Goal: Information Seeking & Learning: Learn about a topic

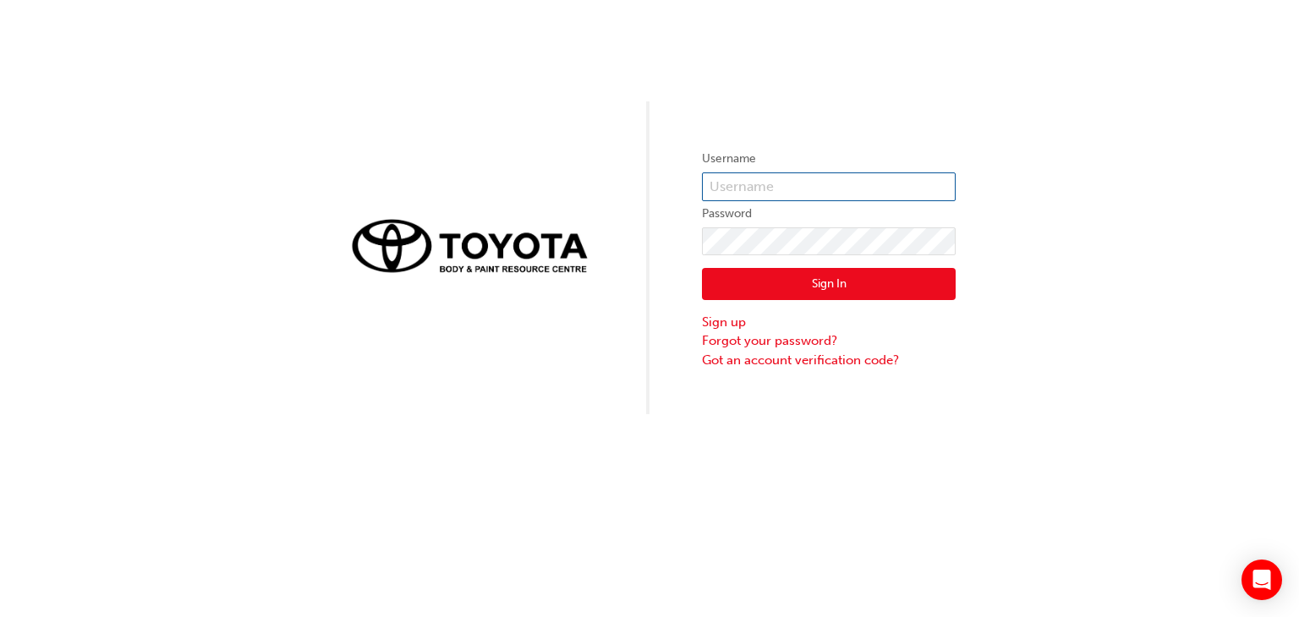
click at [756, 200] on input "text" at bounding box center [829, 187] width 254 height 29
type input "m"
type input "[PERSON_NAME].[PERSON_NAME]"
click button "Sign In" at bounding box center [829, 284] width 254 height 32
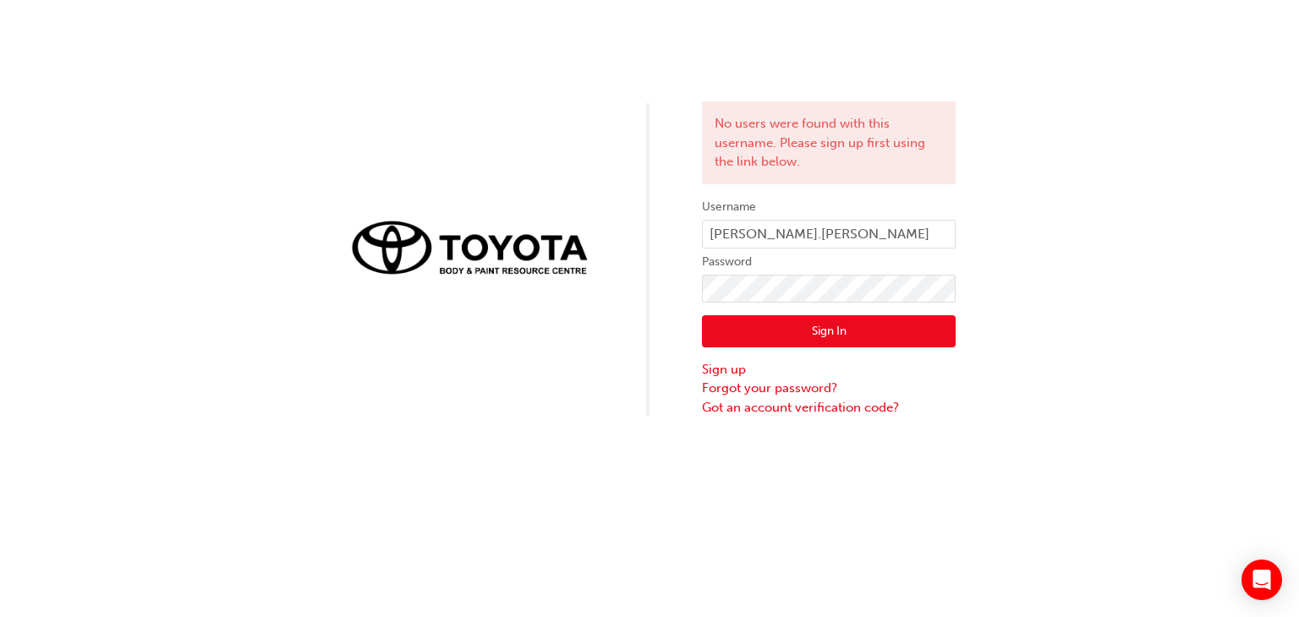
click at [1153, 300] on div "No users were found with this username. Please sign up first using the link bel…" at bounding box center [649, 208] width 1299 height 417
click at [720, 234] on input "Maneth.weerasuriya" at bounding box center [829, 234] width 254 height 29
type input "maneth.weerasuriya"
click at [648, 292] on div "No users were found with this username. Please sign up first using the link bel…" at bounding box center [649, 208] width 1299 height 417
click button "Sign In" at bounding box center [829, 331] width 254 height 32
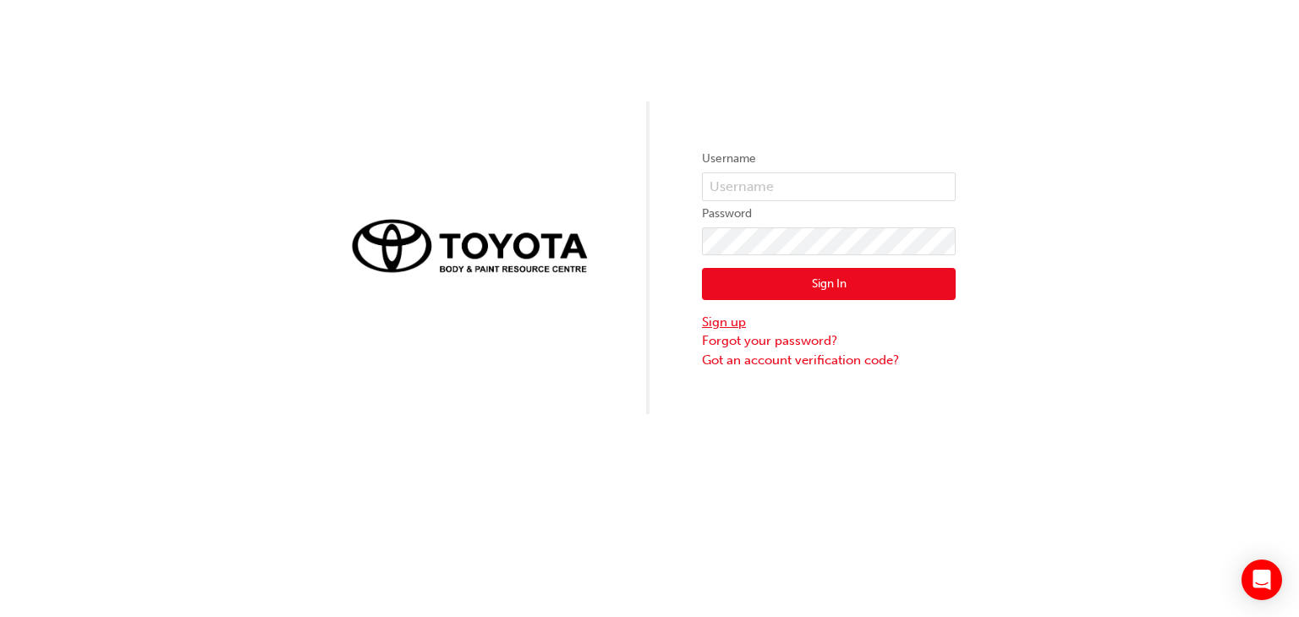
click at [737, 326] on link "Sign up" at bounding box center [829, 322] width 254 height 19
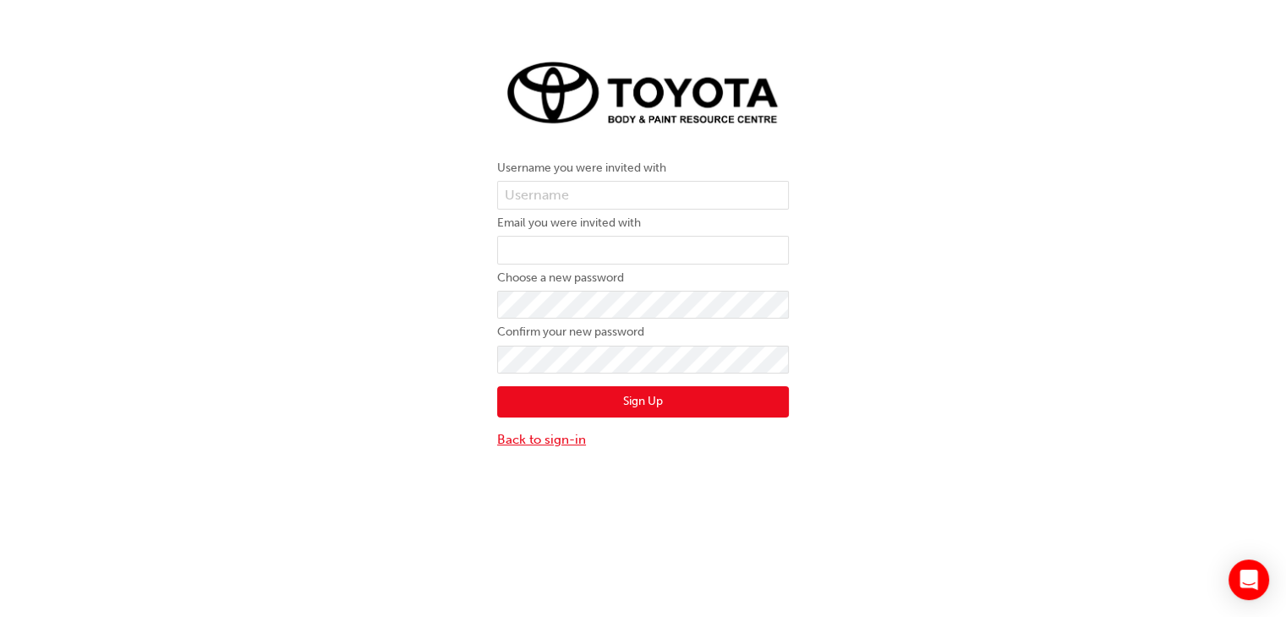
click at [567, 441] on link "Back to sign-in" at bounding box center [643, 439] width 292 height 19
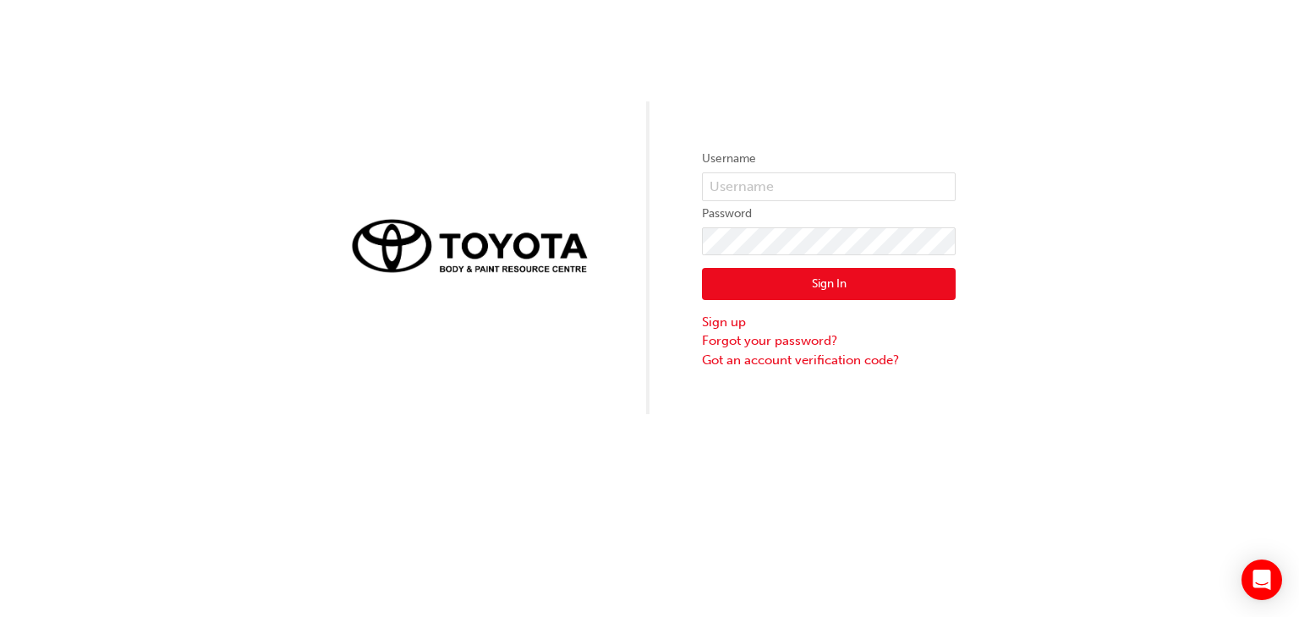
click at [491, 252] on img at bounding box center [470, 245] width 254 height 71
click at [823, 338] on link "Forgot your password?" at bounding box center [829, 340] width 254 height 19
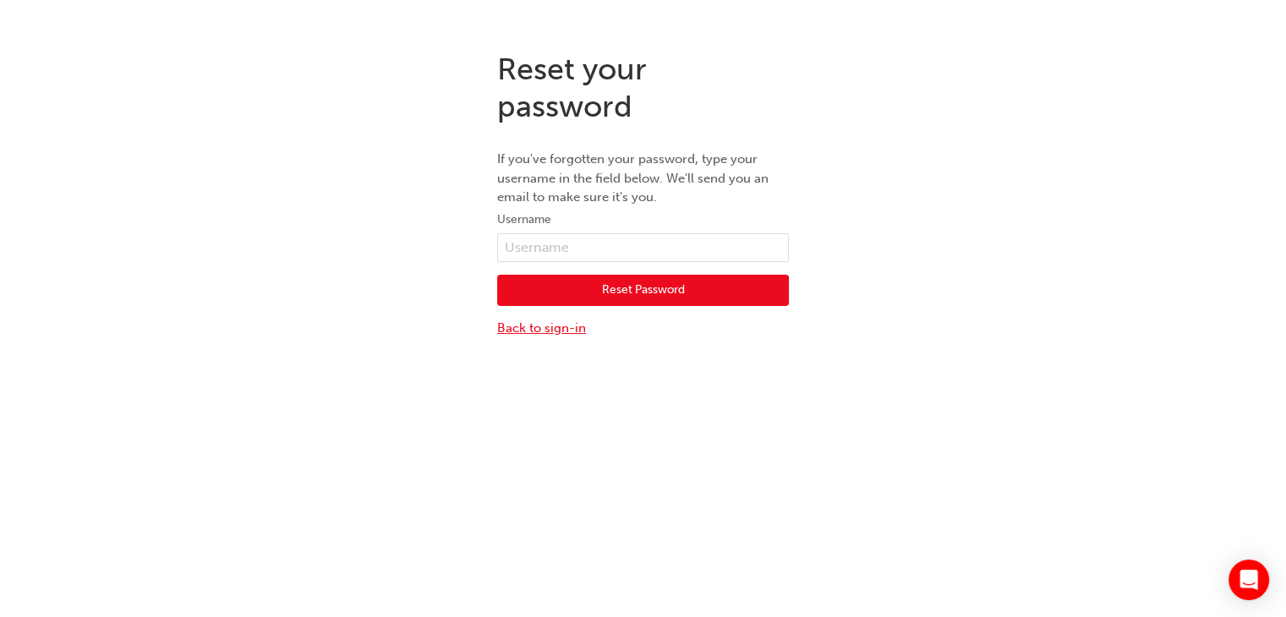
click at [575, 322] on link "Back to sign-in" at bounding box center [643, 328] width 292 height 19
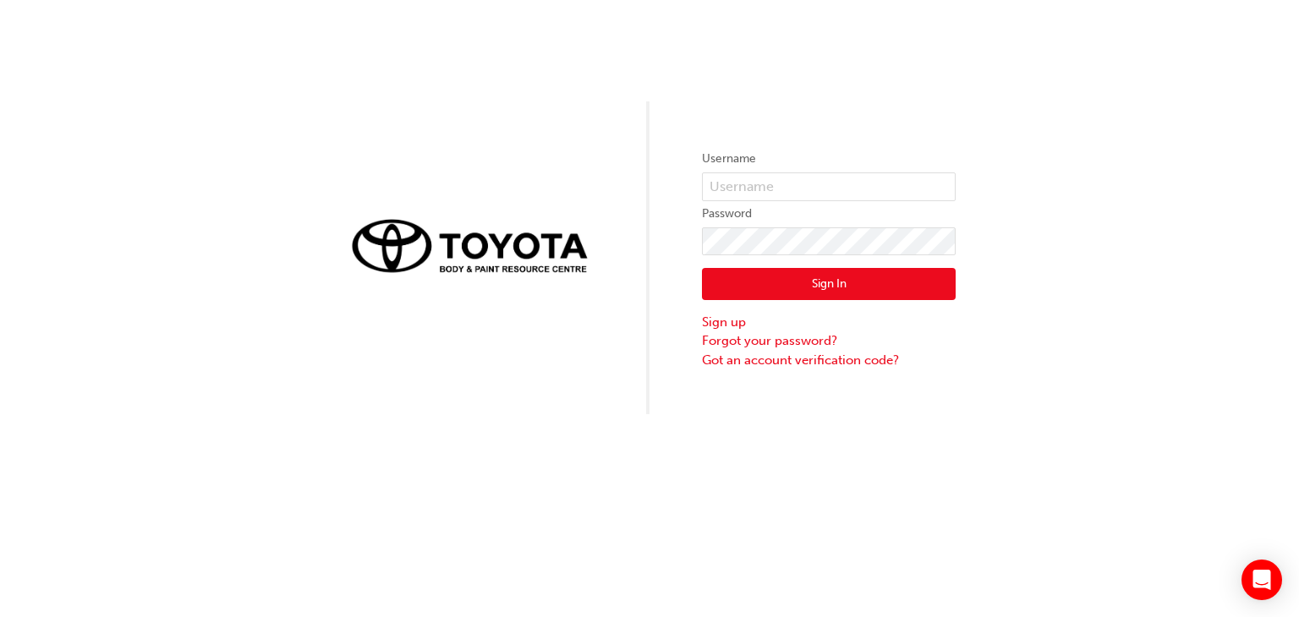
click at [449, 255] on img at bounding box center [470, 245] width 254 height 71
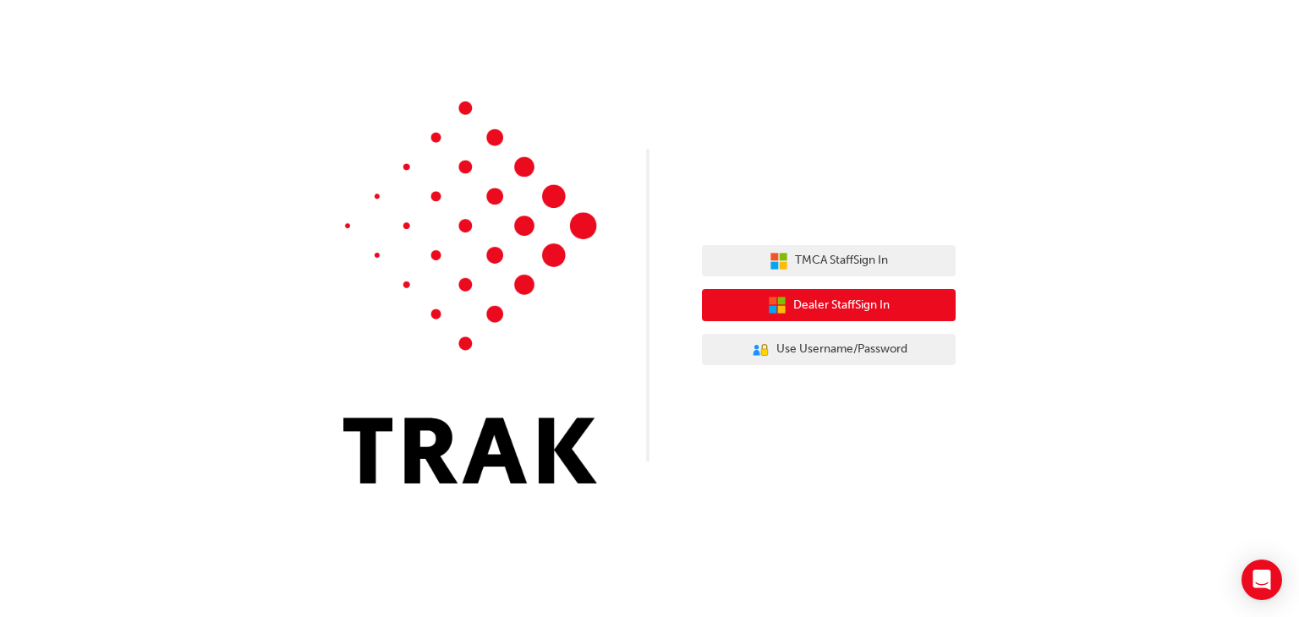
click at [828, 290] on button "Dealer Staff Sign In" at bounding box center [829, 305] width 254 height 32
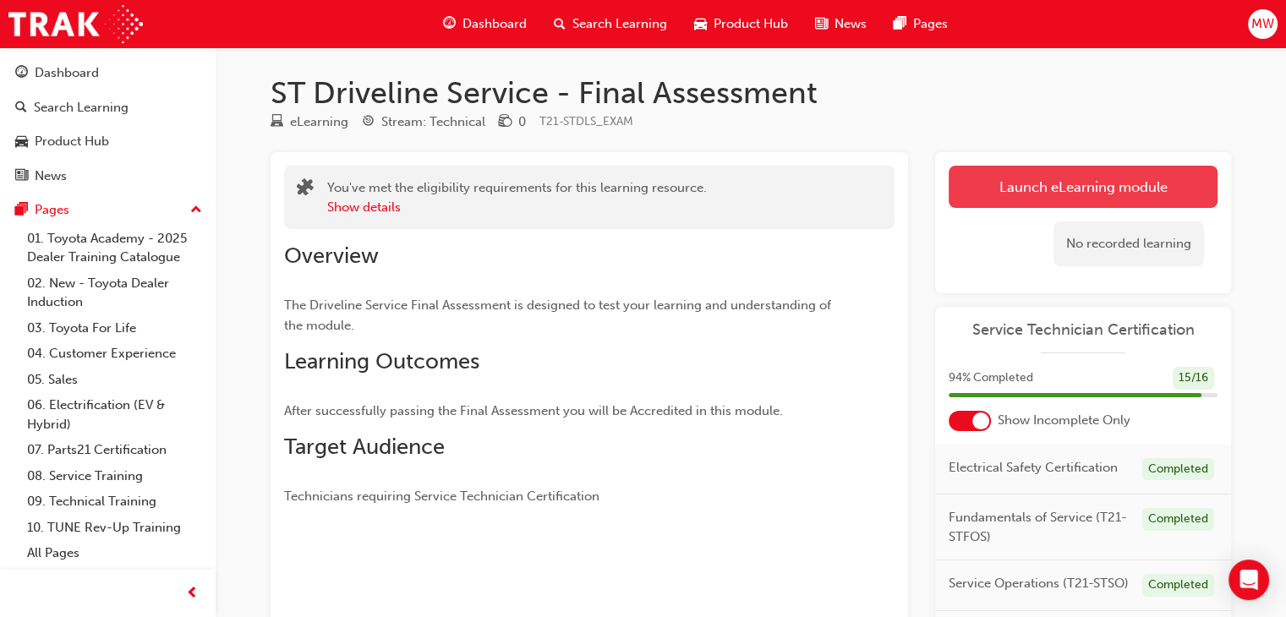
click at [996, 200] on link "Launch eLearning module" at bounding box center [1083, 187] width 269 height 42
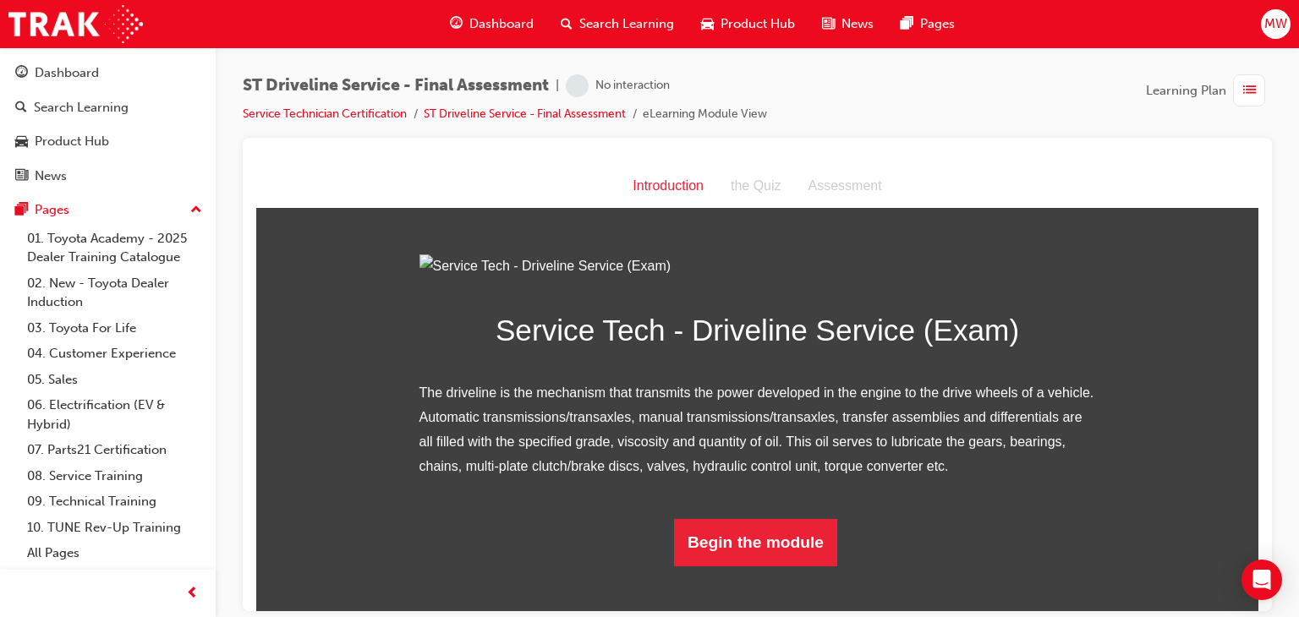
scroll to position [183, 0]
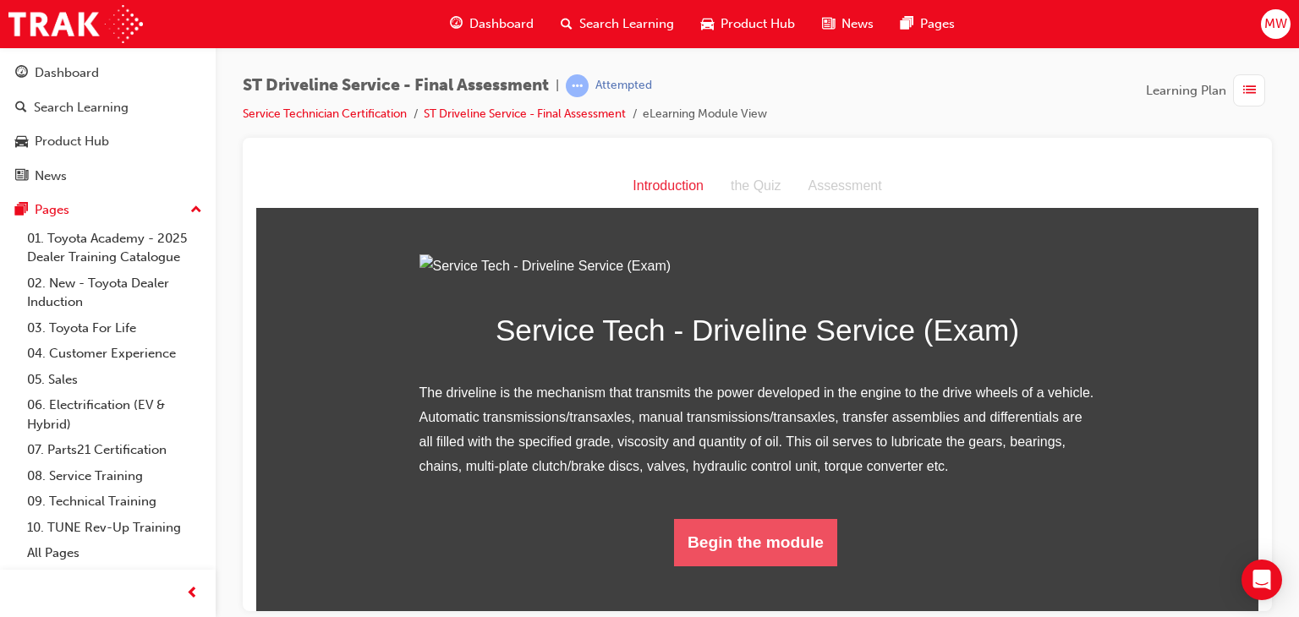
click at [756, 538] on button "Begin the module" at bounding box center [755, 541] width 163 height 47
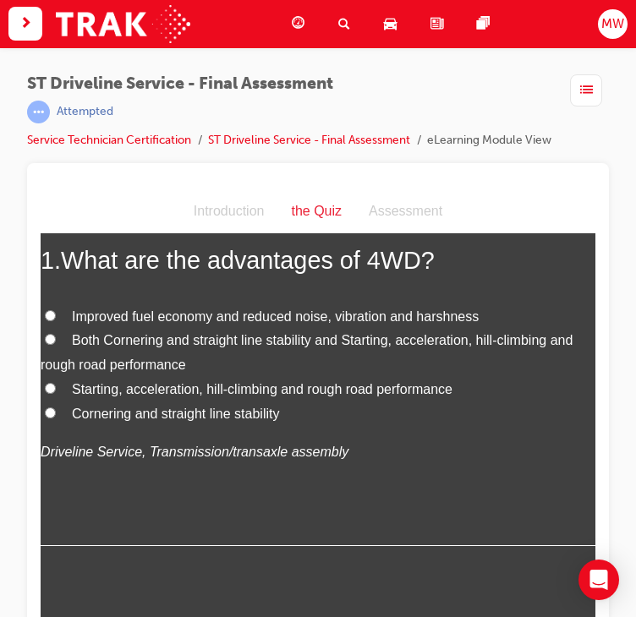
scroll to position [70, 0]
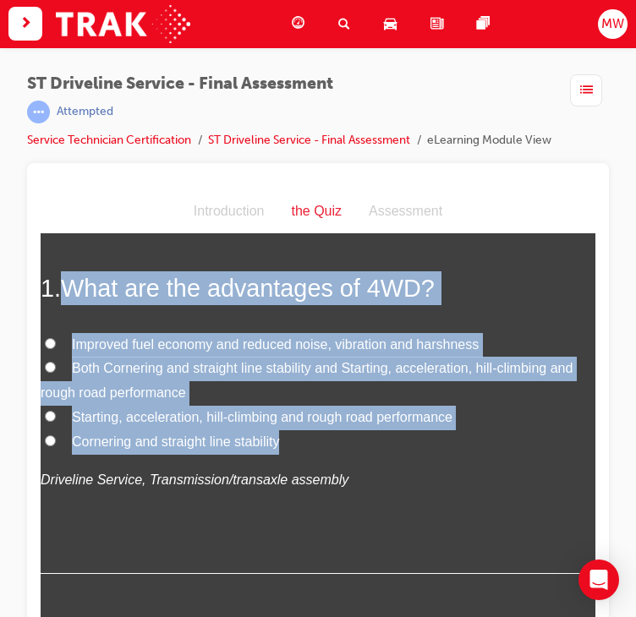
drag, startPoint x: 71, startPoint y: 296, endPoint x: 312, endPoint y: 440, distance: 280.6
click at [312, 440] on div "1 . What are the advantages of 4WD? Improved fuel economy and reduced noise, vi…" at bounding box center [318, 422] width 555 height 303
copy div "What are the advantages of 4WD? Improved fuel economy and reduced noise, vibrat…"
click at [506, 364] on span "Both Cornering and straight line stability and Starting, acceleration, hill-cli…" at bounding box center [307, 380] width 532 height 39
click at [56, 364] on input "Both Cornering and straight line stability and Starting, acceleration, hill-cli…" at bounding box center [50, 367] width 11 height 11
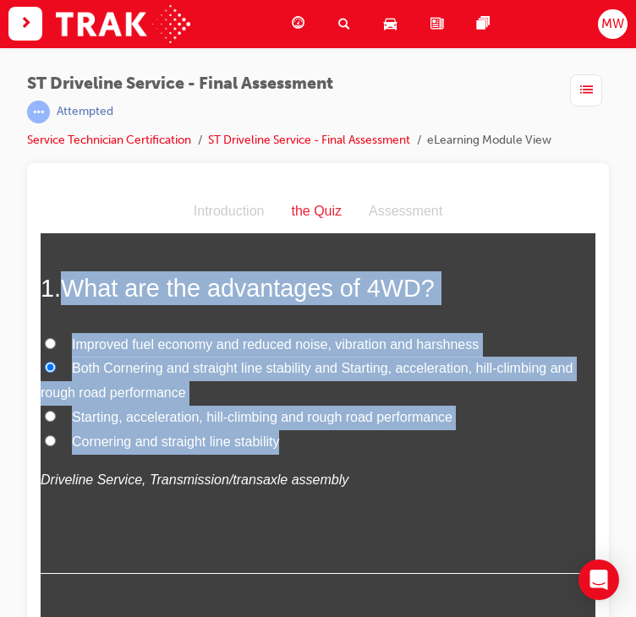
radio input "true"
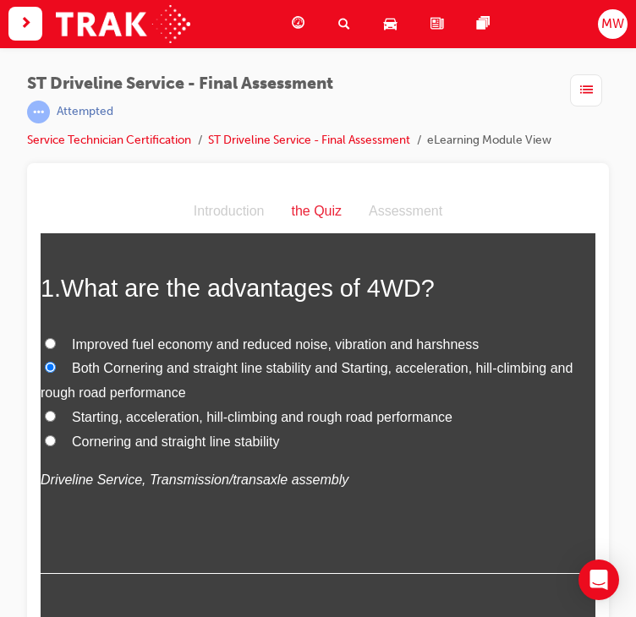
click at [175, 411] on span "Starting, acceleration, hill-climbing and rough road performance" at bounding box center [262, 417] width 381 height 14
click at [56, 411] on input "Starting, acceleration, hill-climbing and rough road performance" at bounding box center [50, 416] width 11 height 11
radio input "true"
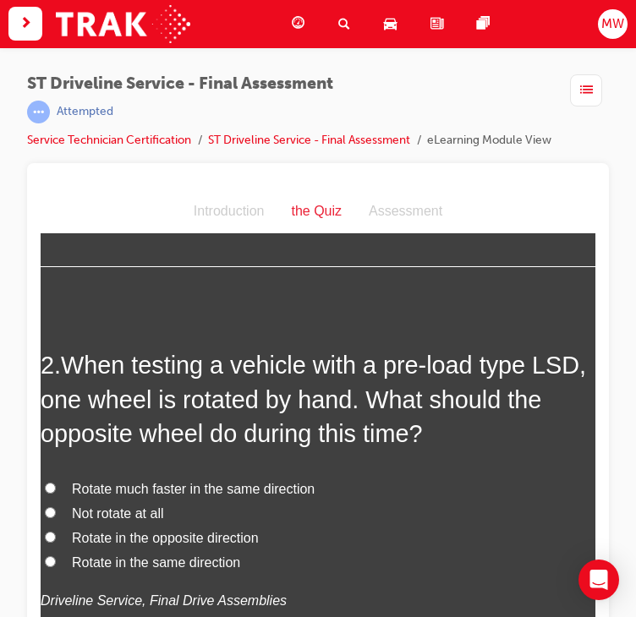
scroll to position [429, 0]
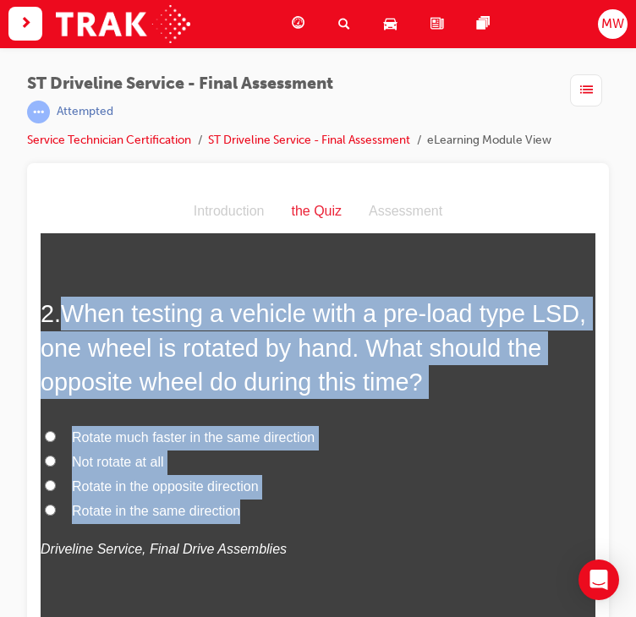
drag, startPoint x: 65, startPoint y: 309, endPoint x: 260, endPoint y: 501, distance: 274.5
click at [260, 501] on div "2 . When testing a vehicle with a pre-load type LSD, one wheel is rotated by ha…" at bounding box center [318, 470] width 555 height 347
copy div "When testing a vehicle with a pre-load type LSD, one wheel is rotated by hand. …"
click at [353, 418] on div "2 . When testing a vehicle with a pre-load type LSD, one wheel is rotated by ha…" at bounding box center [318, 470] width 555 height 347
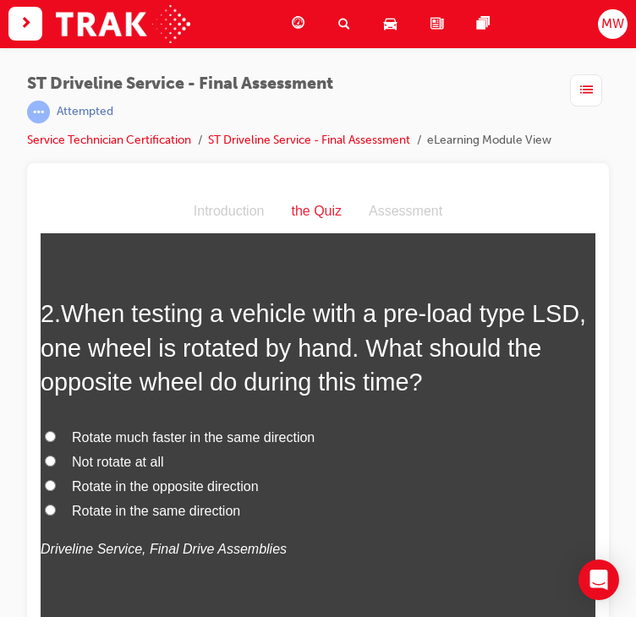
click at [205, 507] on span "Rotate in the same direction" at bounding box center [156, 511] width 168 height 14
click at [56, 507] on input "Rotate in the same direction" at bounding box center [50, 510] width 11 height 11
radio input "true"
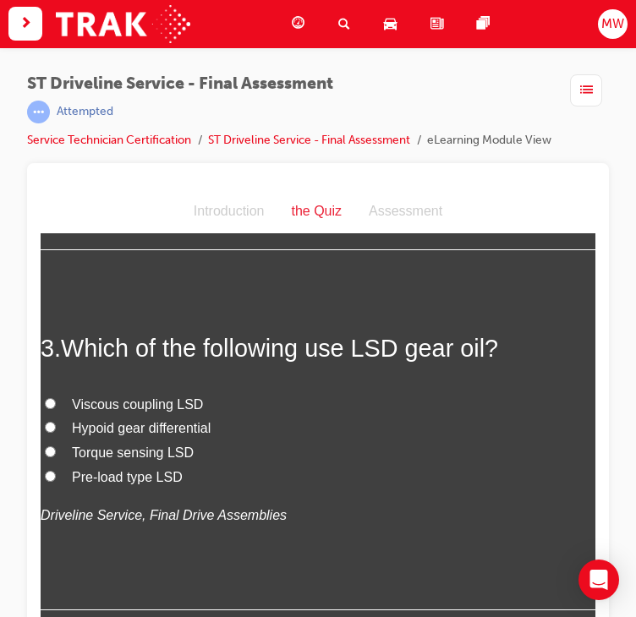
scroll to position [829, 0]
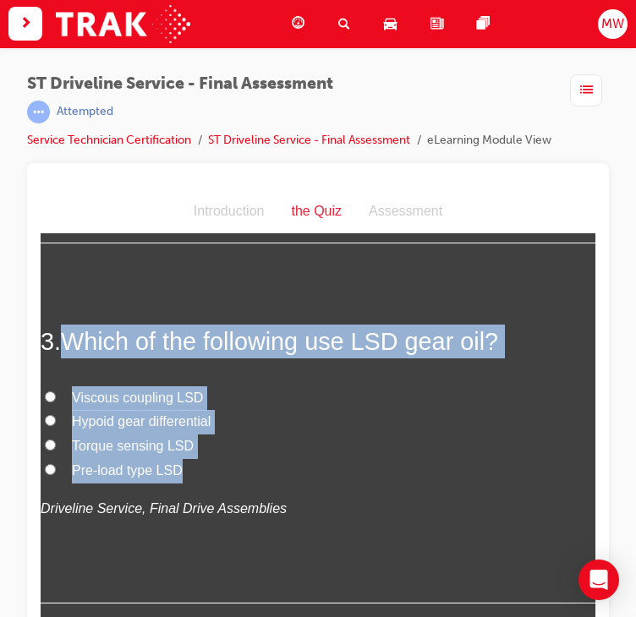
drag, startPoint x: 68, startPoint y: 345, endPoint x: 256, endPoint y: 472, distance: 226.6
click at [256, 472] on div "3 . Which of the following use LSD gear oil? Viscous coupling LSD Hypoid gear d…" at bounding box center [318, 464] width 555 height 278
copy div "Which of the following use LSD gear oil? Viscous coupling LSD Hypoid gear diffe…"
click at [439, 361] on div "3 . Which of the following use LSD gear oil? Viscous coupling LSD Hypoid gear d…" at bounding box center [318, 464] width 555 height 278
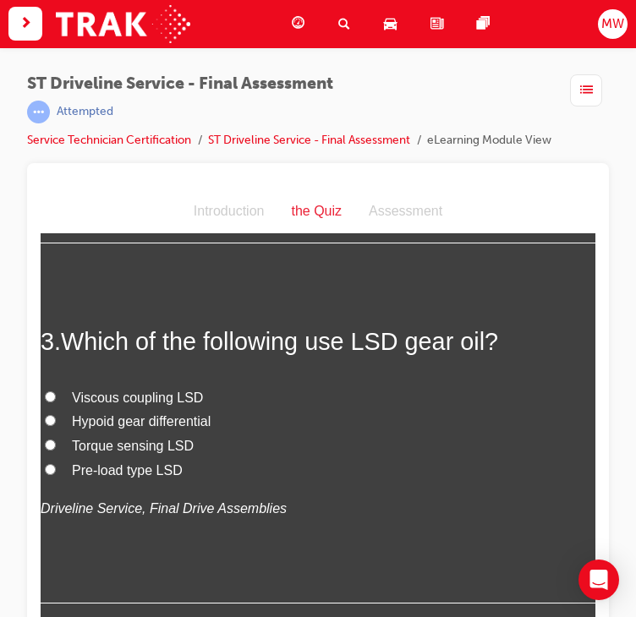
click at [169, 401] on span "Viscous coupling LSD" at bounding box center [137, 398] width 131 height 14
click at [56, 401] on input "Viscous coupling LSD" at bounding box center [50, 397] width 11 height 11
radio input "true"
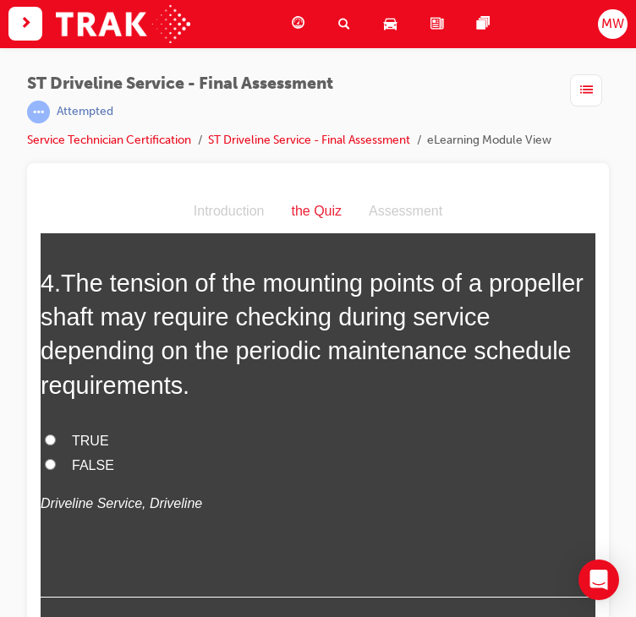
scroll to position [1245, 0]
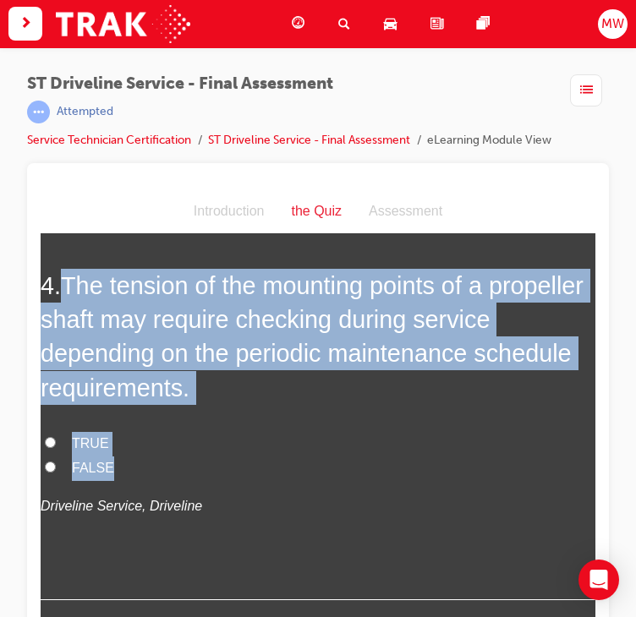
drag, startPoint x: 58, startPoint y: 286, endPoint x: 248, endPoint y: 455, distance: 253.9
click at [248, 455] on div "4 . The tension of the mounting points of a propeller shaft may require checkin…" at bounding box center [318, 435] width 555 height 332
copy div "The tension of the mounting points of a propeller shaft may require checking du…"
click at [108, 445] on label "TRUE" at bounding box center [318, 444] width 555 height 25
click at [56, 445] on input "TRUE" at bounding box center [50, 442] width 11 height 11
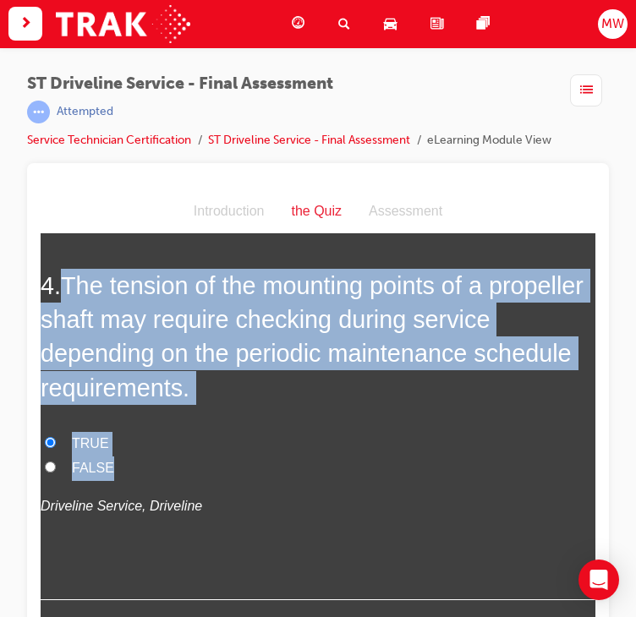
radio input "true"
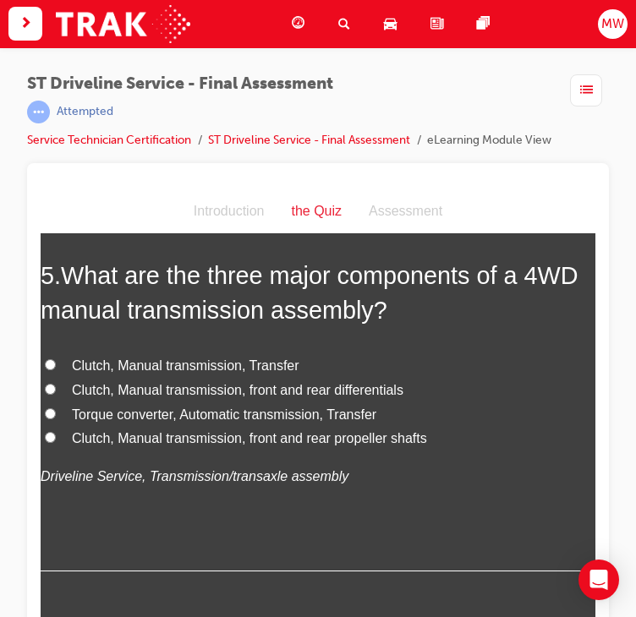
scroll to position [1667, 0]
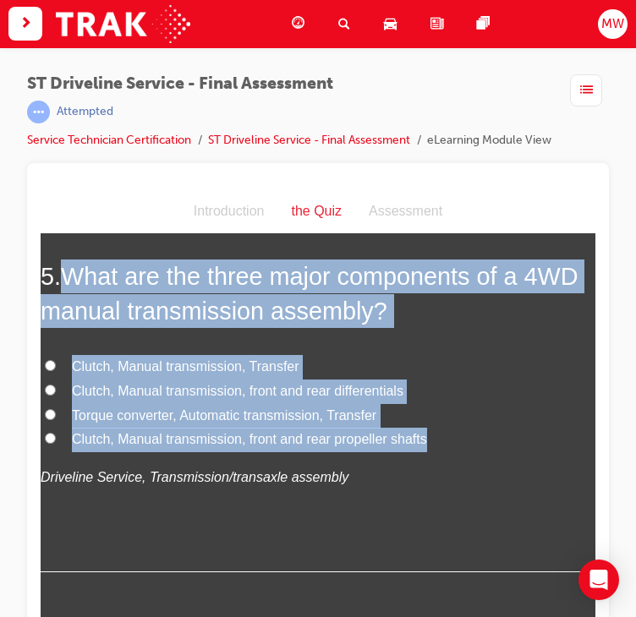
drag, startPoint x: 68, startPoint y: 282, endPoint x: 455, endPoint y: 445, distance: 419.2
click at [455, 445] on div "5 . What are the three major components of a 4WD manual transmission assembly? …" at bounding box center [318, 416] width 555 height 313
copy div "What are the three major components of a 4WD manual transmission assembly? Clut…"
click at [414, 404] on label "Torque converter, Automatic transmission, Transfer" at bounding box center [318, 416] width 555 height 25
click at [56, 409] on input "Torque converter, Automatic transmission, Transfer" at bounding box center [50, 414] width 11 height 11
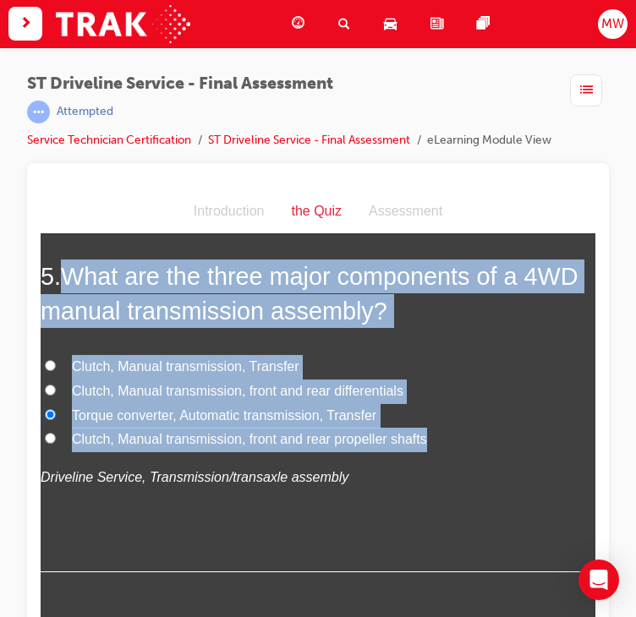
radio input "true"
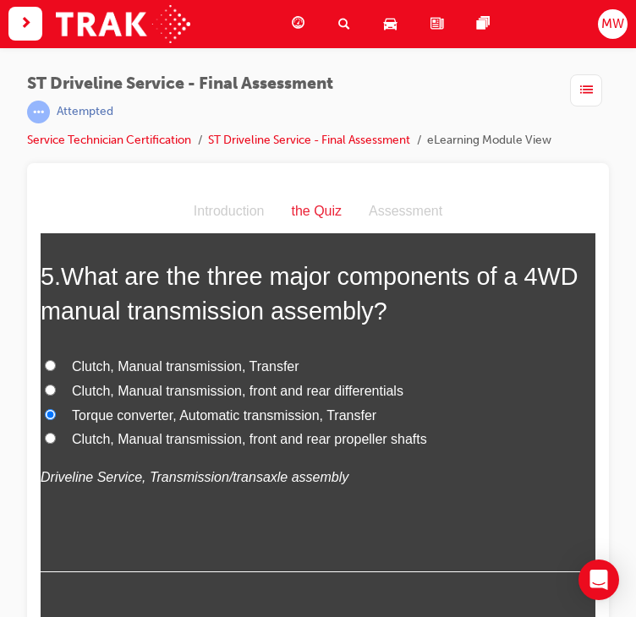
click at [187, 370] on span "Clutch, Manual transmission, Transfer" at bounding box center [185, 366] width 227 height 14
click at [56, 370] on input "Clutch, Manual transmission, Transfer" at bounding box center [50, 365] width 11 height 11
radio input "true"
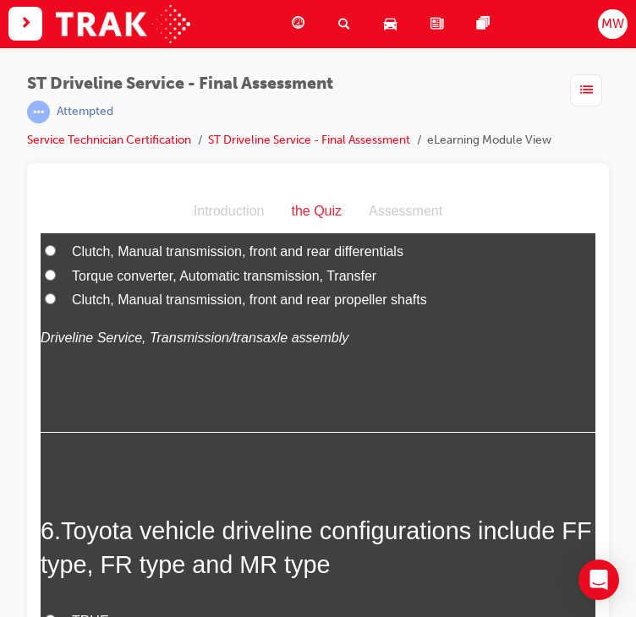
scroll to position [2048, 0]
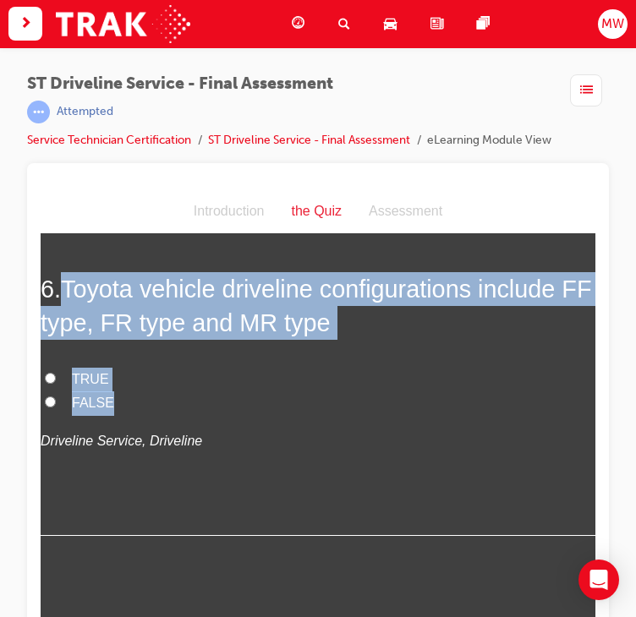
drag, startPoint x: 63, startPoint y: 288, endPoint x: 185, endPoint y: 411, distance: 173.4
click at [185, 411] on div "6 . Toyota vehicle driveline configurations include FF type, FR type and MR typ…" at bounding box center [318, 404] width 555 height 264
copy div "Toyota vehicle driveline configurations include FF type, FR type and MR type TR…"
click at [468, 402] on label "FALSE" at bounding box center [318, 404] width 555 height 25
click at [56, 402] on input "FALSE" at bounding box center [50, 402] width 11 height 11
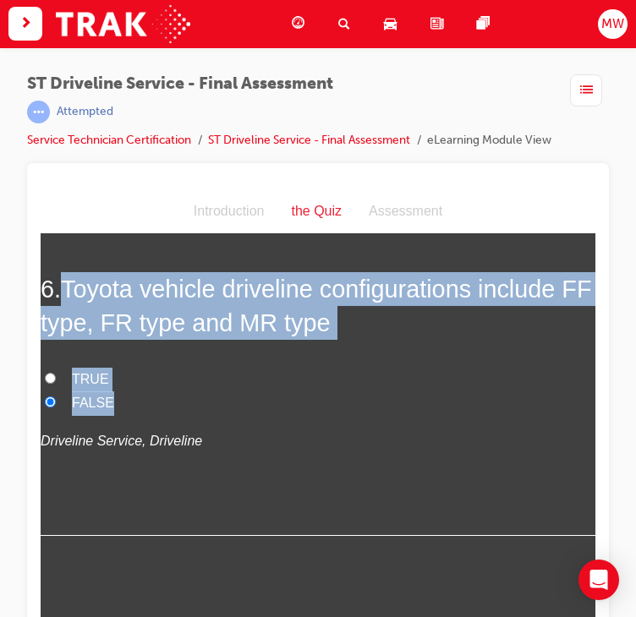
radio input "true"
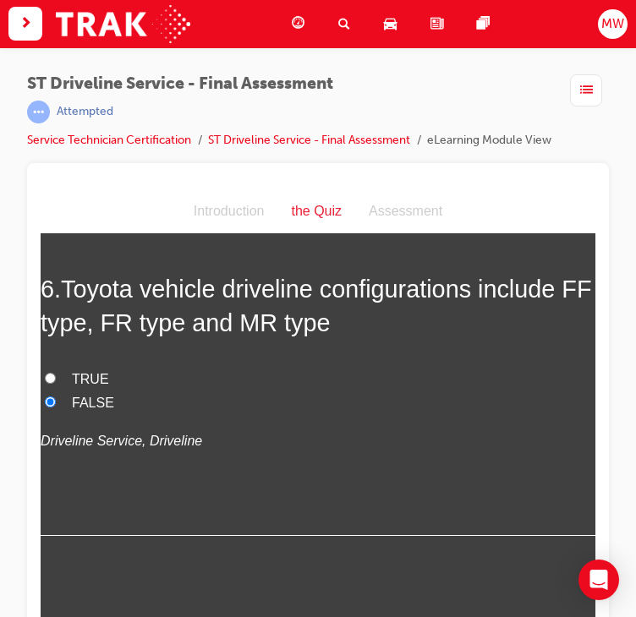
click at [79, 363] on div "6 . Toyota vehicle driveline configurations include FF type, FR type and MR typ…" at bounding box center [318, 404] width 555 height 264
click at [84, 368] on label "TRUE" at bounding box center [318, 380] width 555 height 25
click at [56, 373] on input "TRUE" at bounding box center [50, 378] width 11 height 11
radio input "true"
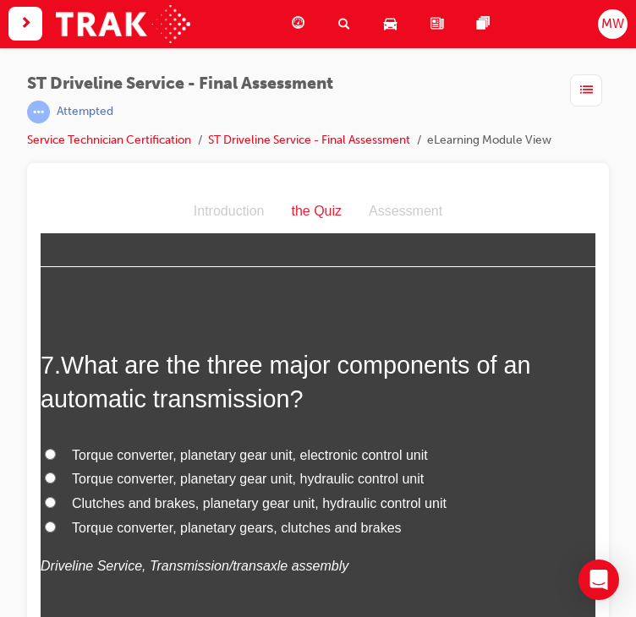
scroll to position [2375, 0]
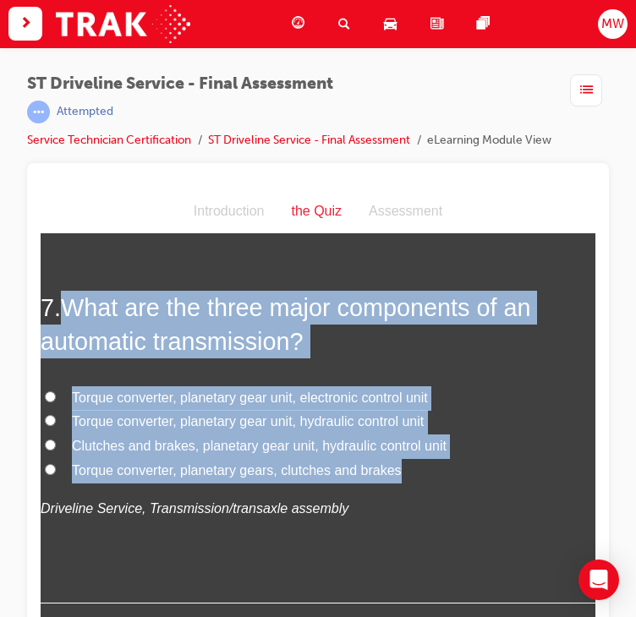
drag, startPoint x: 69, startPoint y: 313, endPoint x: 424, endPoint y: 471, distance: 388.0
click at [424, 471] on div "7 . What are the three major components of an automatic transmission? Torque co…" at bounding box center [318, 447] width 555 height 313
copy div "What are the three major components of an automatic transmission? Torque conver…"
click at [448, 370] on div "7 . What are the three major components of an automatic transmission? Torque co…" at bounding box center [318, 447] width 555 height 313
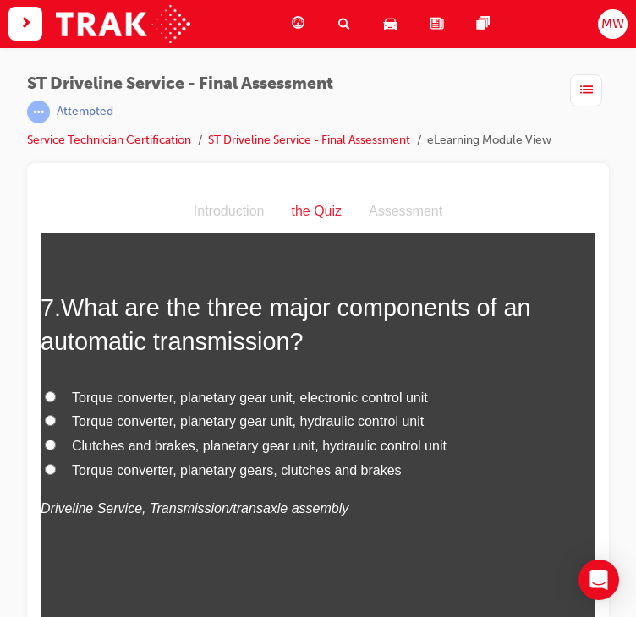
click at [273, 400] on span "Torque converter, planetary gear unit, electronic control unit" at bounding box center [250, 398] width 356 height 14
click at [56, 400] on input "Torque converter, planetary gear unit, electronic control unit" at bounding box center [50, 397] width 11 height 11
radio input "true"
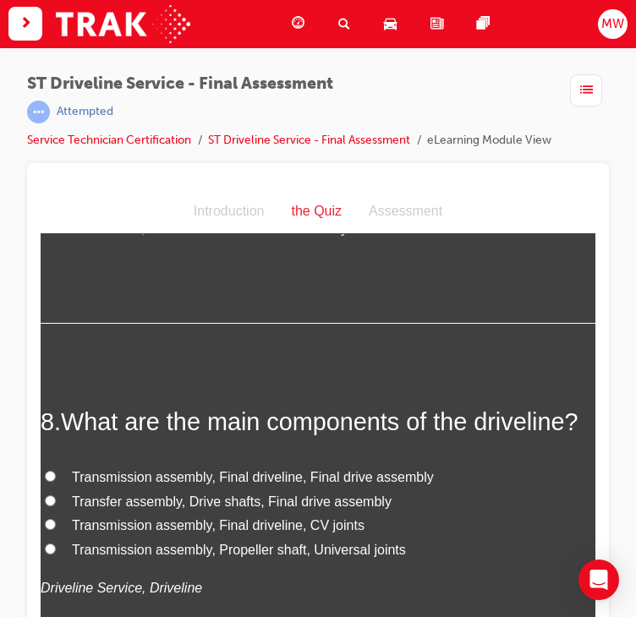
scroll to position [2782, 0]
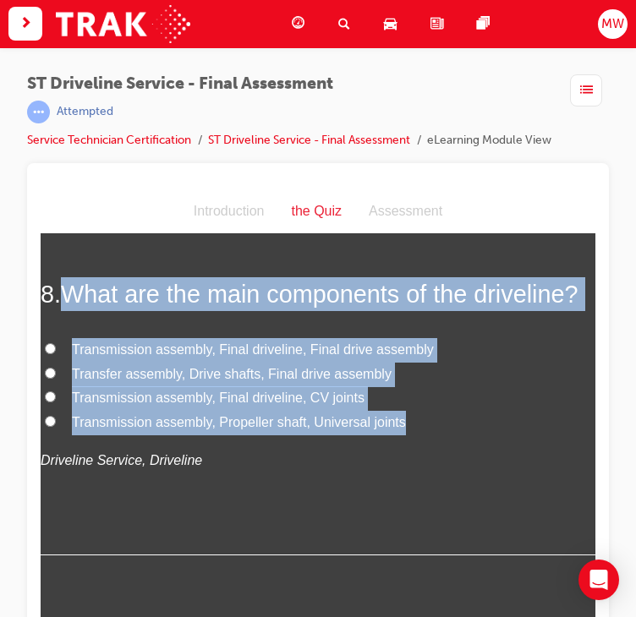
drag, startPoint x: 67, startPoint y: 286, endPoint x: 407, endPoint y: 452, distance: 378.6
click at [407, 452] on div "8 . What are the main components of the driveline? Transmission assembly, Final…" at bounding box center [318, 416] width 555 height 278
copy div "What are the main components of the driveline? Transmission assembly, Final dri…"
click at [373, 357] on span "Transmission assembly, Final driveline, Final drive assembly" at bounding box center [253, 349] width 362 height 14
click at [56, 354] on input "Transmission assembly, Final driveline, Final drive assembly" at bounding box center [50, 348] width 11 height 11
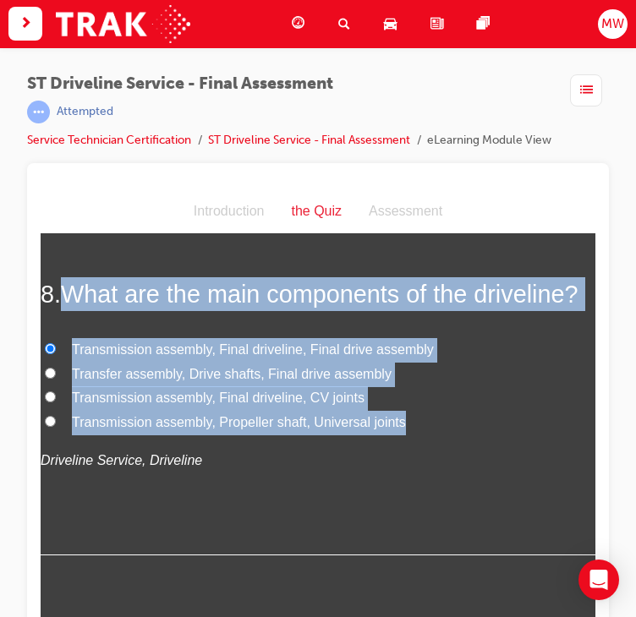
radio input "true"
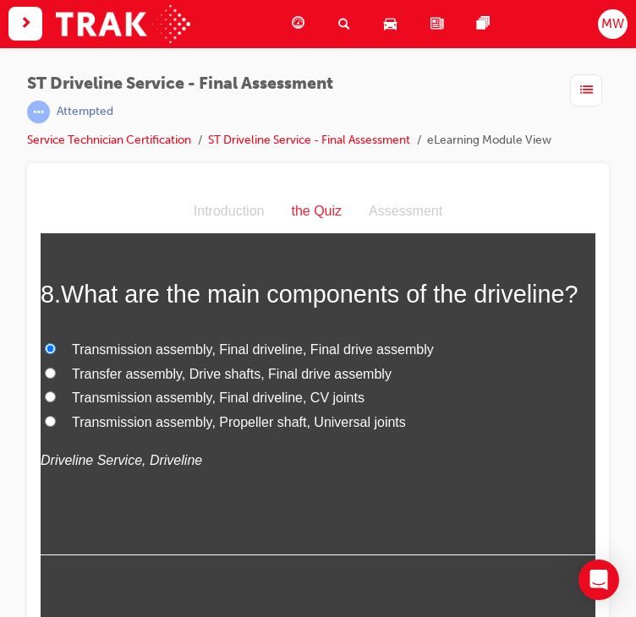
click at [254, 381] on span "Transfer assembly, Drive shafts, Final drive assembly" at bounding box center [232, 374] width 320 height 14
click at [56, 379] on input "Transfer assembly, Drive shafts, Final drive assembly" at bounding box center [50, 373] width 11 height 11
radio input "true"
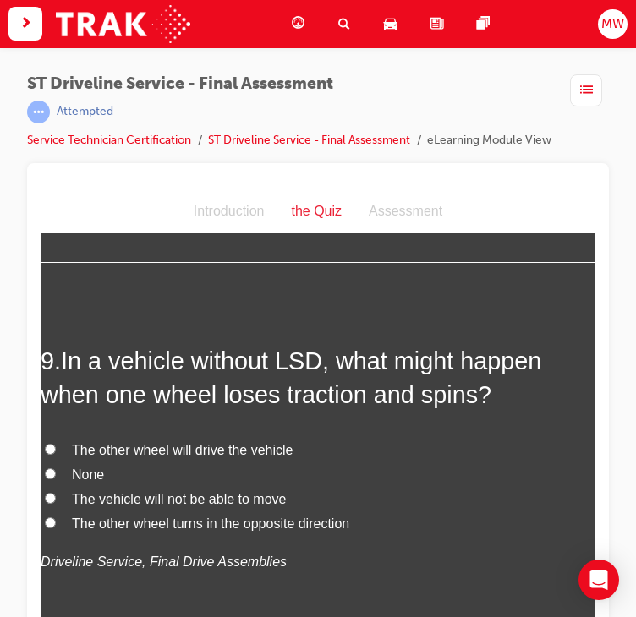
scroll to position [3122, 0]
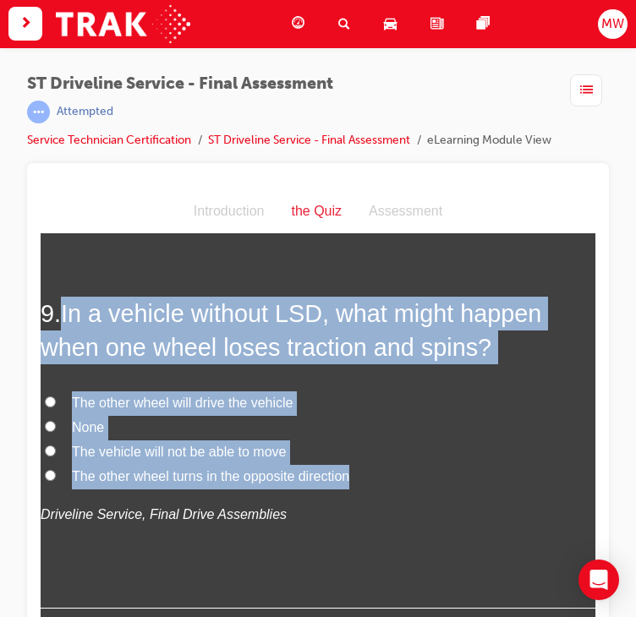
drag, startPoint x: 63, startPoint y: 340, endPoint x: 362, endPoint y: 513, distance: 345.9
click at [362, 513] on div "9 . In a vehicle without LSD, what might happen when one wheel loses traction a…" at bounding box center [318, 453] width 555 height 313
copy div "In a vehicle without LSD, what might happen when one wheel loses traction and s…"
click at [421, 418] on div "9 . In a vehicle without LSD, what might happen when one wheel loses traction a…" at bounding box center [318, 453] width 555 height 313
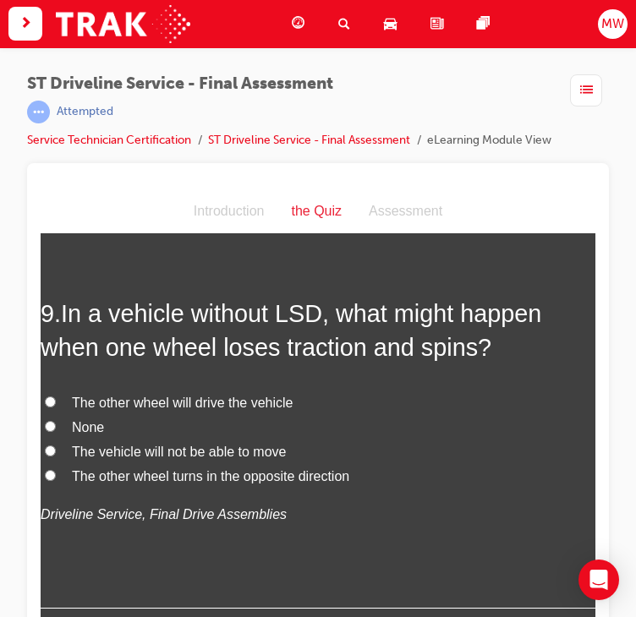
click at [212, 459] on span "The vehicle will not be able to move" at bounding box center [179, 452] width 214 height 14
click at [56, 457] on input "The vehicle will not be able to move" at bounding box center [50, 451] width 11 height 11
radio input "true"
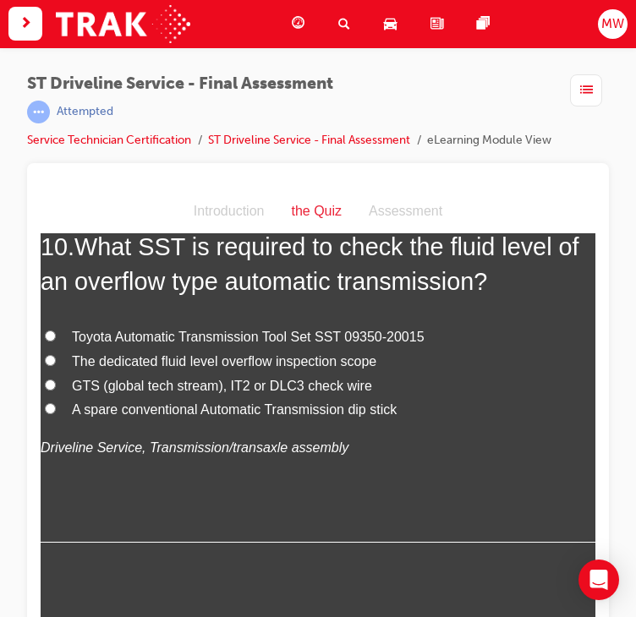
scroll to position [3568, 0]
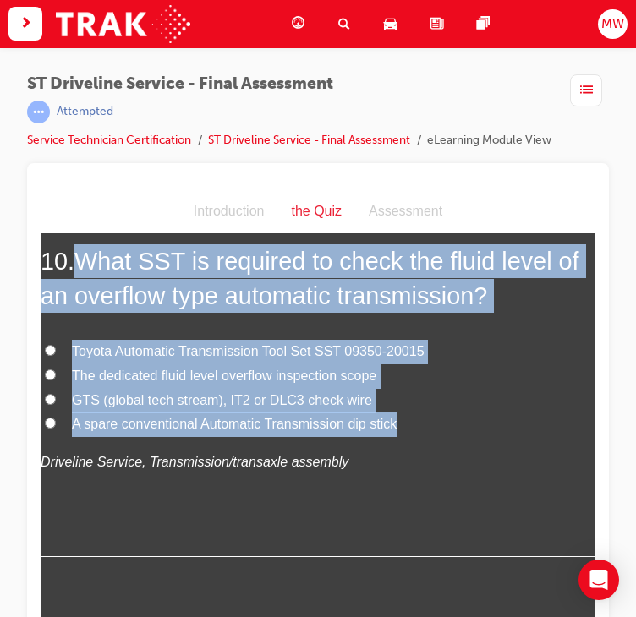
drag, startPoint x: 82, startPoint y: 303, endPoint x: 399, endPoint y: 458, distance: 353.2
click at [399, 458] on div "10 . What SST is required to check the fluid level of an overflow type automati…" at bounding box center [318, 400] width 555 height 313
copy div "What SST is required to check the fluid level of an overflow type automatic tra…"
click at [536, 389] on label "The dedicated fluid level overflow inspection scope" at bounding box center [318, 376] width 555 height 25
click at [56, 381] on input "The dedicated fluid level overflow inspection scope" at bounding box center [50, 375] width 11 height 11
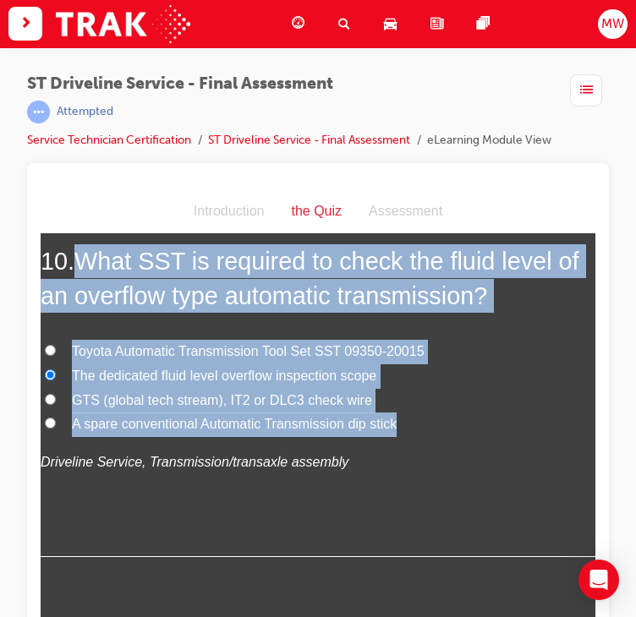
radio input "true"
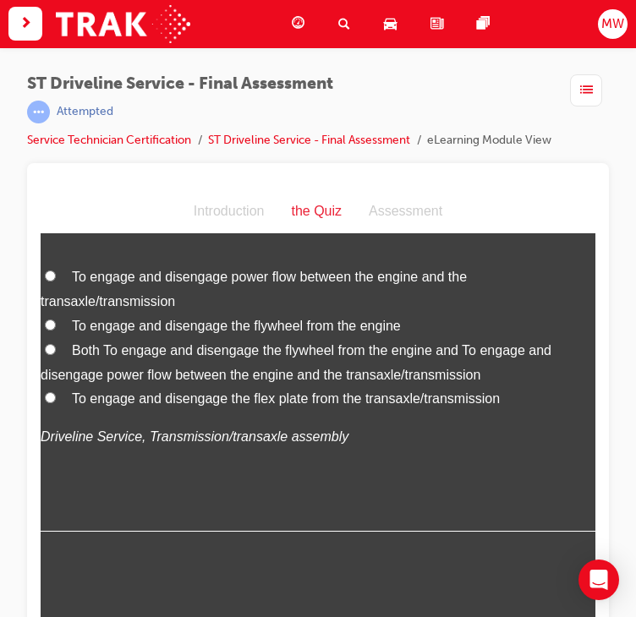
scroll to position [4000, 0]
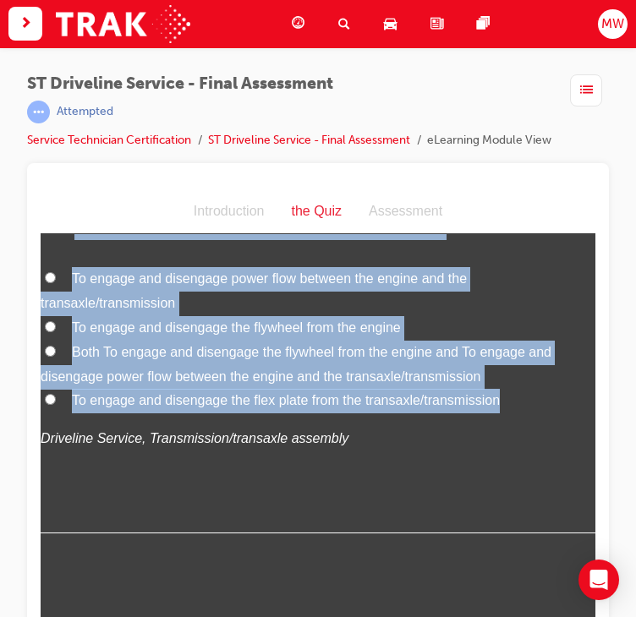
drag, startPoint x: 85, startPoint y: 258, endPoint x: 512, endPoint y: 435, distance: 462.5
click at [512, 435] on div "11 . What is the function of the clutch? To engage and disengage power flow bet…" at bounding box center [318, 369] width 555 height 327
click at [506, 384] on span "Both To engage and disengage the flywheel from the engine and To engage and dis…" at bounding box center [296, 364] width 511 height 39
click at [56, 357] on input "Both To engage and disengage the flywheel from the engine and To engage and dis…" at bounding box center [50, 351] width 11 height 11
radio input "true"
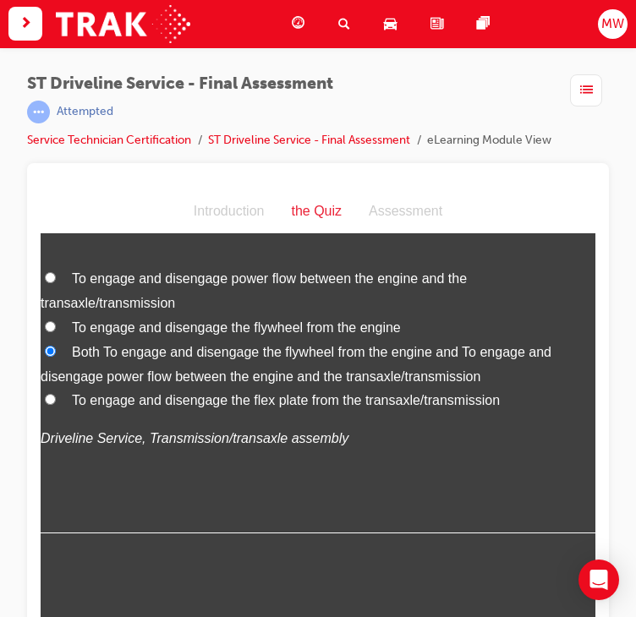
click at [333, 310] on span "To engage and disengage power flow between the engine and the transaxle/transmi…" at bounding box center [254, 290] width 426 height 39
click at [56, 283] on input "To engage and disengage power flow between the engine and the transaxle/transmi…" at bounding box center [50, 277] width 11 height 11
radio input "true"
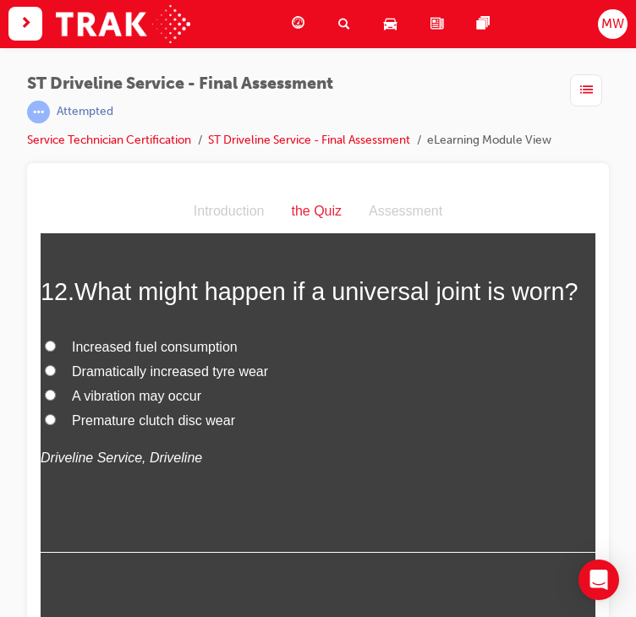
scroll to position [4341, 0]
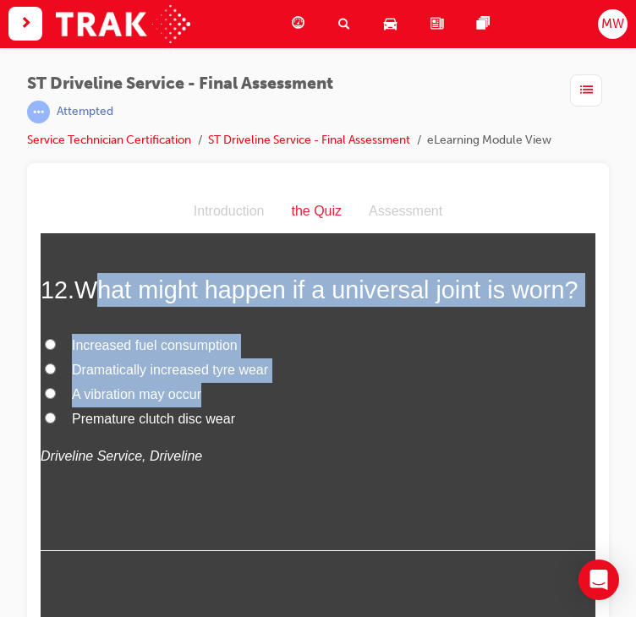
drag, startPoint x: 91, startPoint y: 306, endPoint x: 224, endPoint y: 463, distance: 205.8
click at [224, 463] on div "12 . What might happen if a universal joint is worn? Increased fuel consumption…" at bounding box center [318, 412] width 555 height 278
click at [224, 408] on label "A vibration may occur" at bounding box center [318, 395] width 555 height 25
click at [56, 399] on input "A vibration may occur" at bounding box center [50, 393] width 11 height 11
radio input "true"
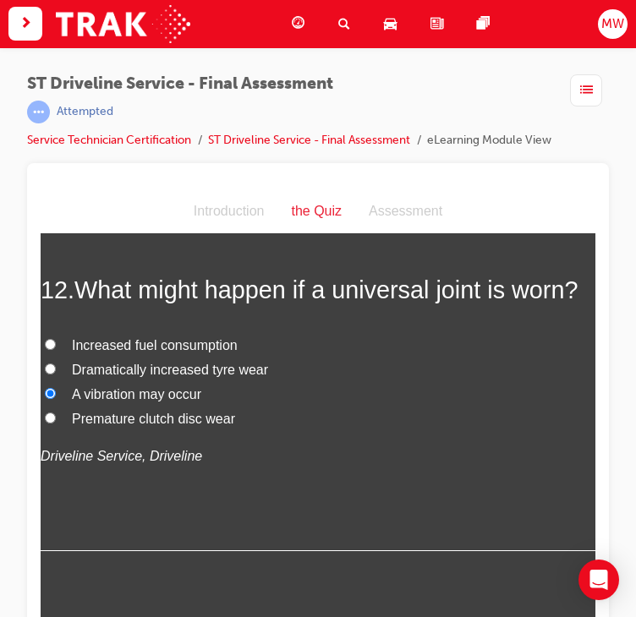
click at [224, 408] on label "A vibration may occur" at bounding box center [318, 395] width 555 height 25
click at [56, 399] on input "A vibration may occur" at bounding box center [50, 393] width 11 height 11
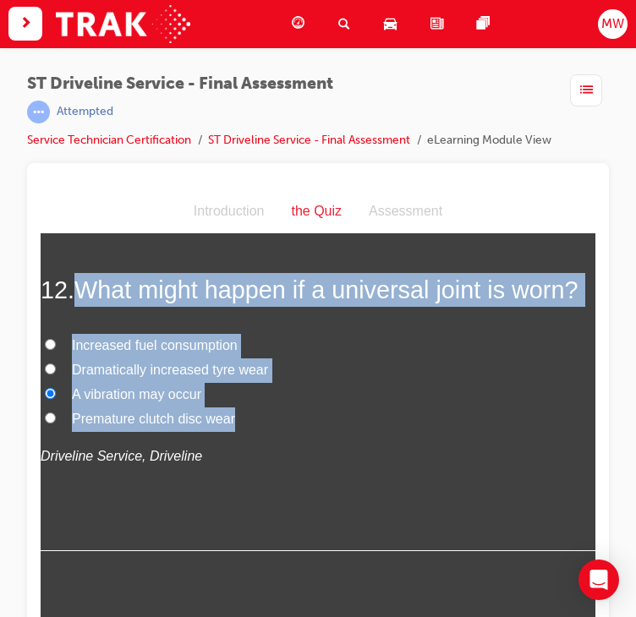
drag, startPoint x: 78, startPoint y: 316, endPoint x: 246, endPoint y: 489, distance: 241.0
click at [246, 489] on div "12 . What might happen if a universal joint is worn? Increased fuel consumption…" at bounding box center [318, 412] width 555 height 278
click at [441, 307] on h2 "12 . What might happen if a universal joint is worn?" at bounding box center [318, 290] width 555 height 34
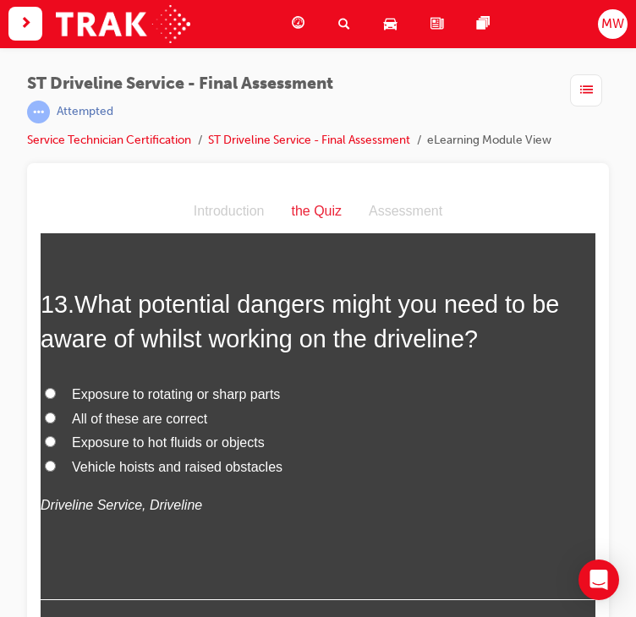
scroll to position [4721, 0]
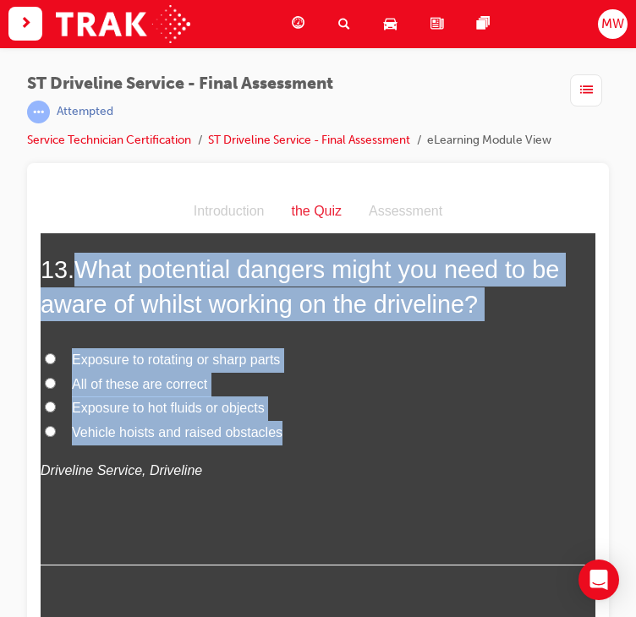
drag, startPoint x: 85, startPoint y: 330, endPoint x: 345, endPoint y: 496, distance: 308.0
click at [345, 496] on div "13 . What potential dangers might you need to be aware of whilst working on the…" at bounding box center [318, 409] width 555 height 313
click at [191, 392] on span "All of these are correct" at bounding box center [139, 384] width 135 height 14
click at [56, 389] on input "All of these are correct" at bounding box center [50, 383] width 11 height 11
radio input "true"
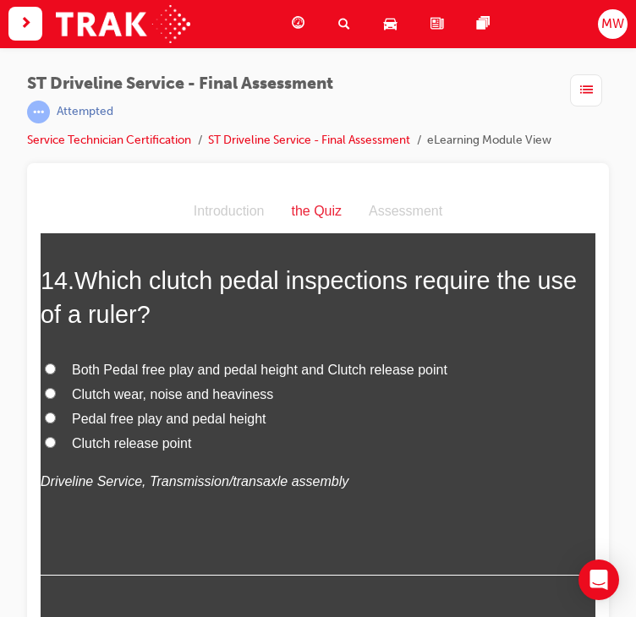
scroll to position [5128, 0]
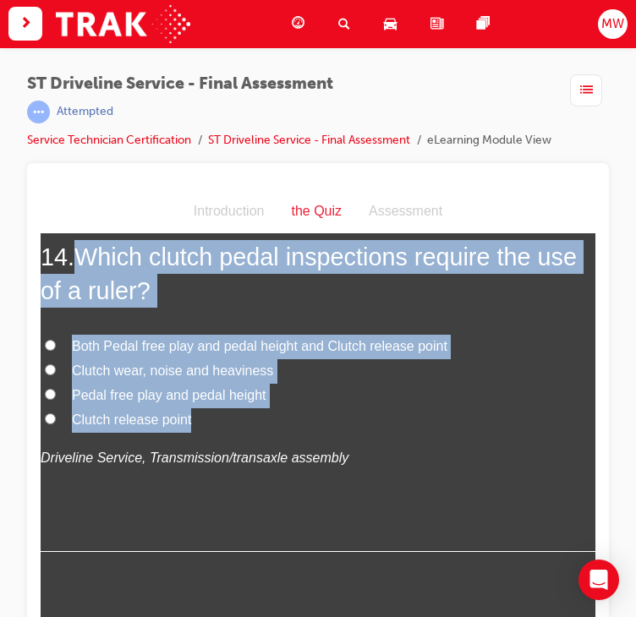
drag, startPoint x: 87, startPoint y: 322, endPoint x: 237, endPoint y: 481, distance: 218.4
click at [237, 481] on div "14 . Which clutch pedal inspections require the use of a ruler? Both Pedal free…" at bounding box center [318, 396] width 555 height 313
click at [478, 408] on label "Pedal free play and pedal height" at bounding box center [318, 396] width 555 height 25
click at [56, 400] on input "Pedal free play and pedal height" at bounding box center [50, 394] width 11 height 11
radio input "true"
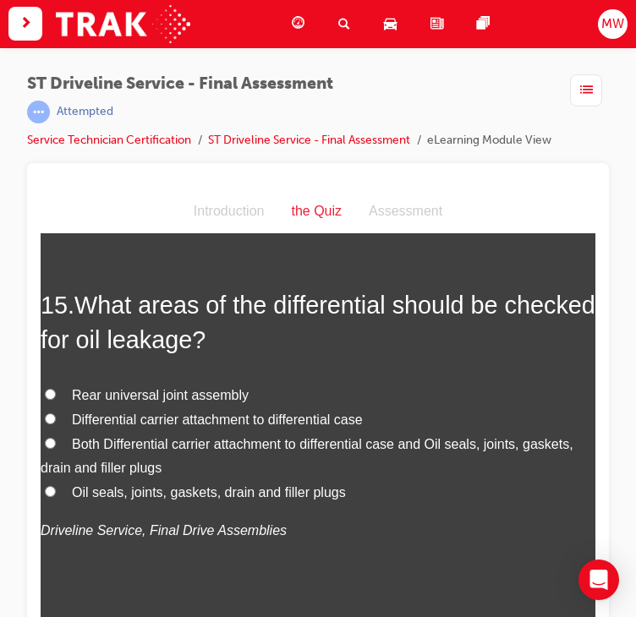
scroll to position [5499, 0]
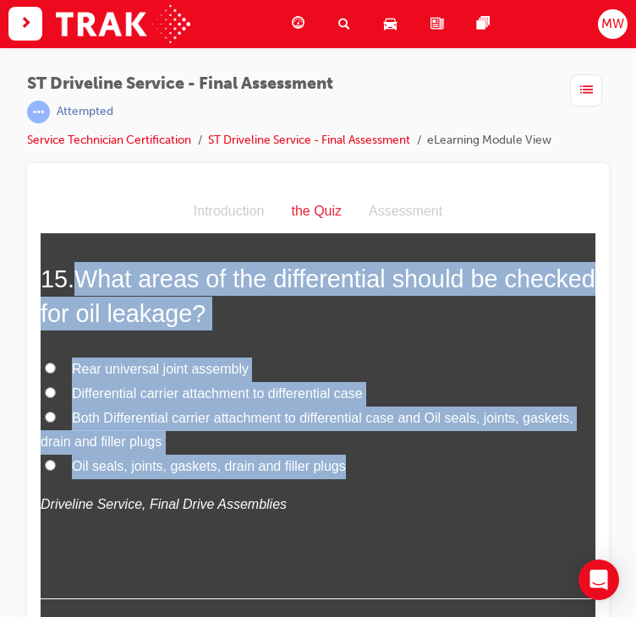
drag, startPoint x: 84, startPoint y: 342, endPoint x: 419, endPoint y: 528, distance: 382.7
click at [419, 528] on div "15 . What areas of the differential should be checked for oil leakage? Rear uni…" at bounding box center [318, 430] width 555 height 337
click at [466, 331] on h2 "15 . What areas of the differential should be checked for oil leakage?" at bounding box center [318, 296] width 555 height 68
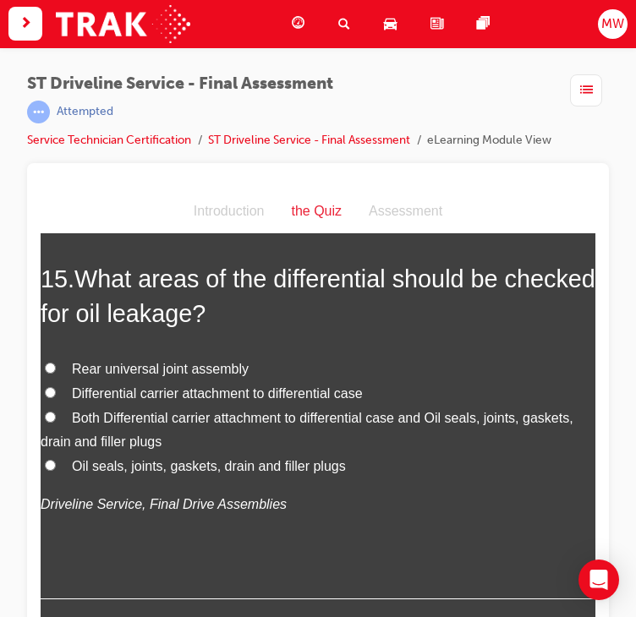
click at [387, 421] on div "15 . What areas of the differential should be checked for oil leakage? Rear uni…" at bounding box center [318, 430] width 555 height 337
click at [266, 450] on span "Both Differential carrier attachment to differential case and Oil seals, joints…" at bounding box center [307, 430] width 533 height 39
click at [56, 423] on input "Both Differential carrier attachment to differential case and Oil seals, joints…" at bounding box center [50, 417] width 11 height 11
radio input "true"
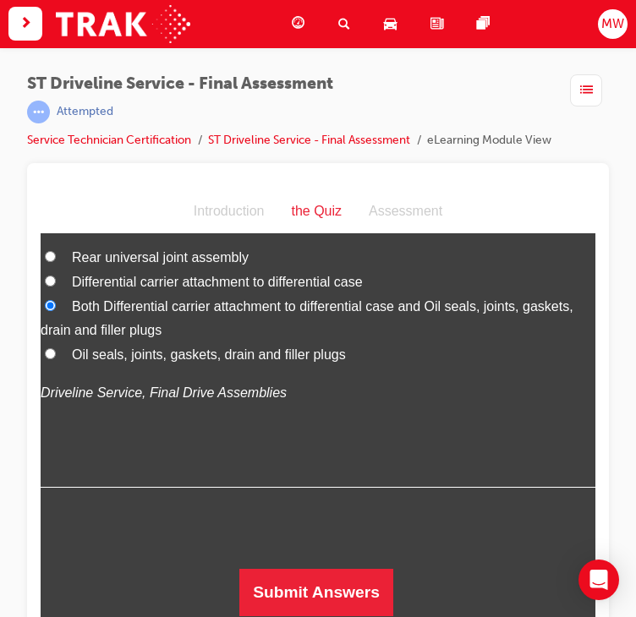
scroll to position [5676, 0]
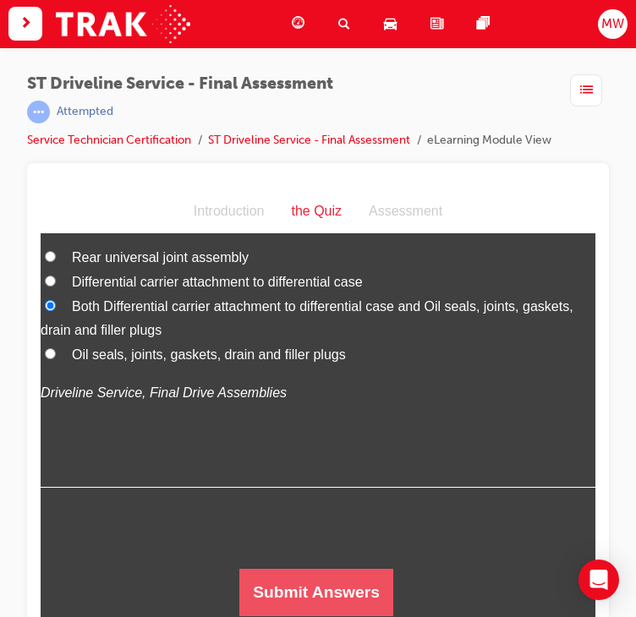
click at [339, 583] on button "Submit Answers" at bounding box center [316, 592] width 154 height 47
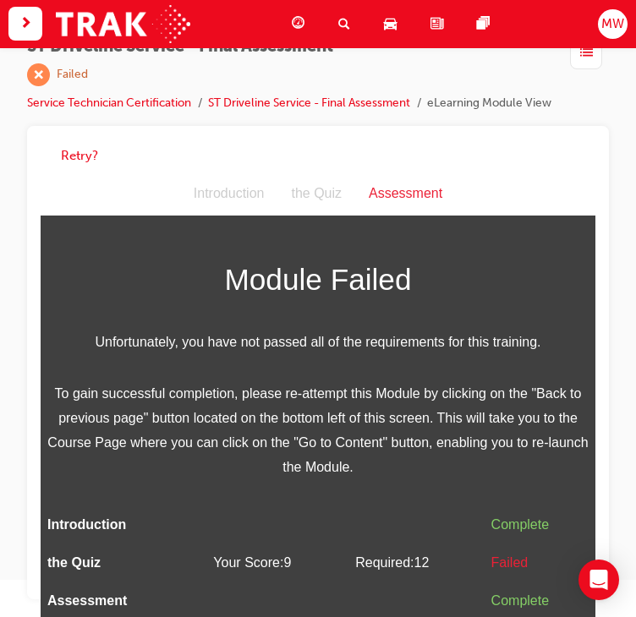
scroll to position [0, 0]
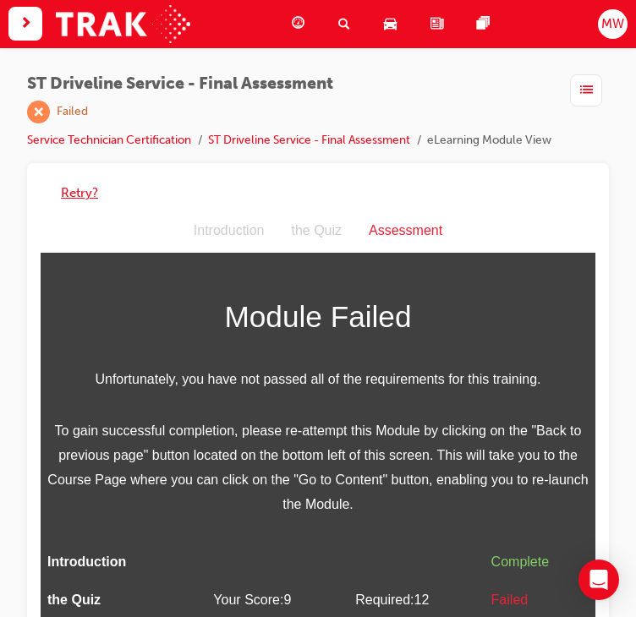
click at [88, 192] on button "Retry?" at bounding box center [79, 193] width 37 height 19
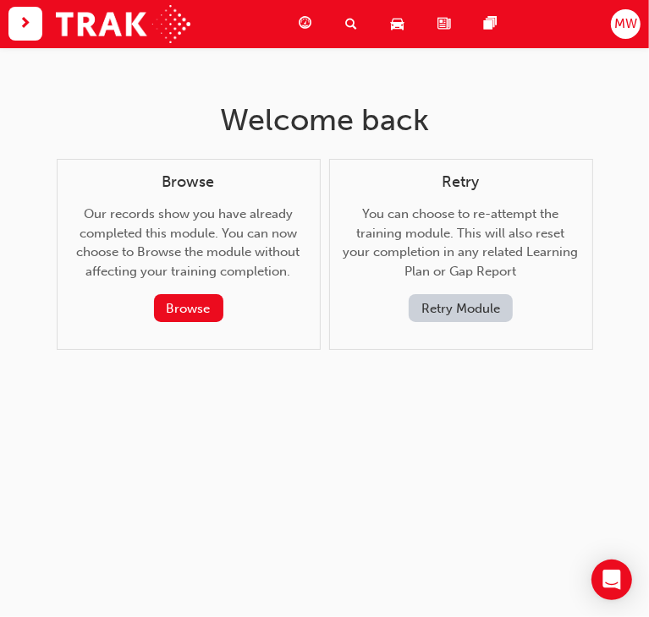
click at [452, 312] on button "Retry Module" at bounding box center [460, 308] width 104 height 28
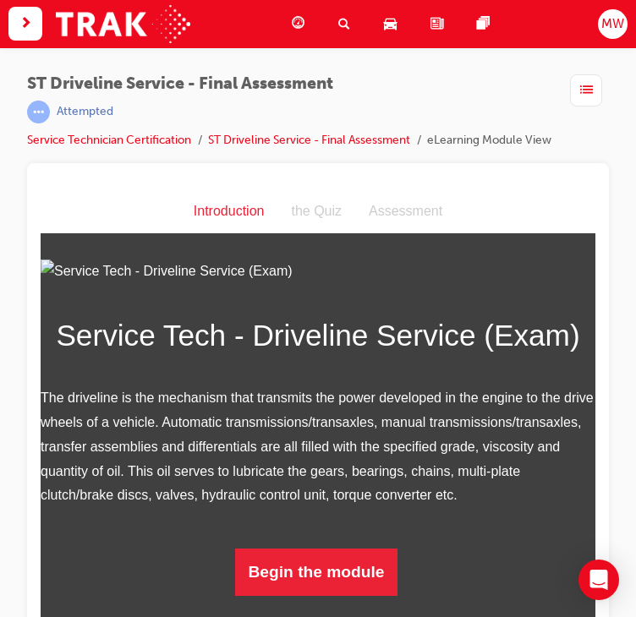
scroll to position [19, 0]
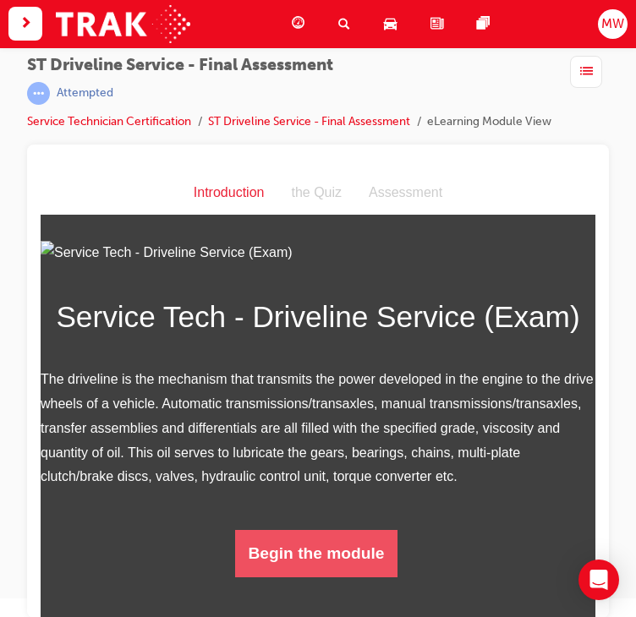
click at [361, 541] on button "Begin the module" at bounding box center [316, 553] width 163 height 47
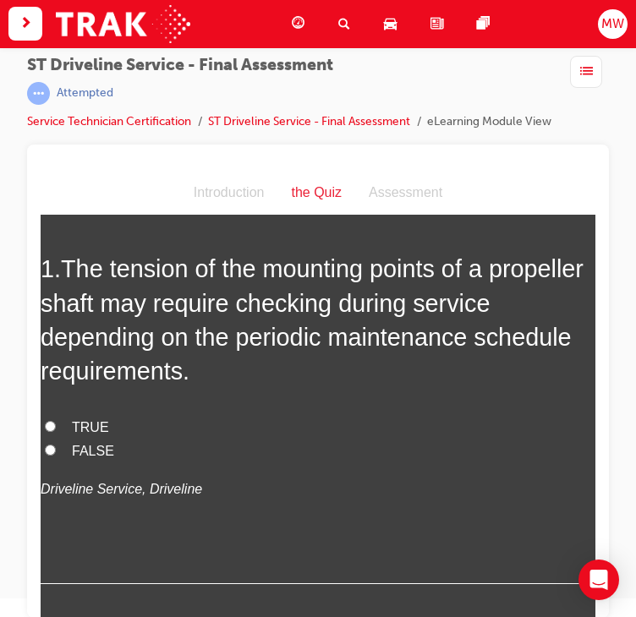
scroll to position [71, 0]
click at [90, 430] on span "TRUE" at bounding box center [90, 427] width 37 height 14
click at [56, 430] on input "TRUE" at bounding box center [50, 426] width 11 height 11
radio input "true"
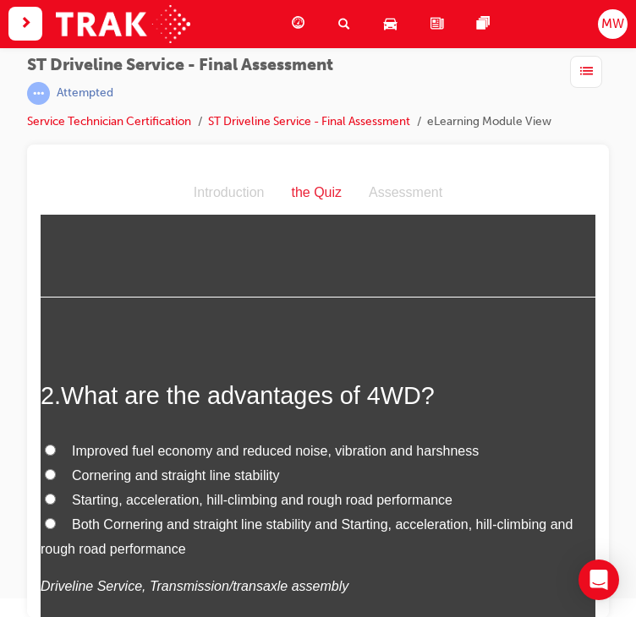
scroll to position [422, 0]
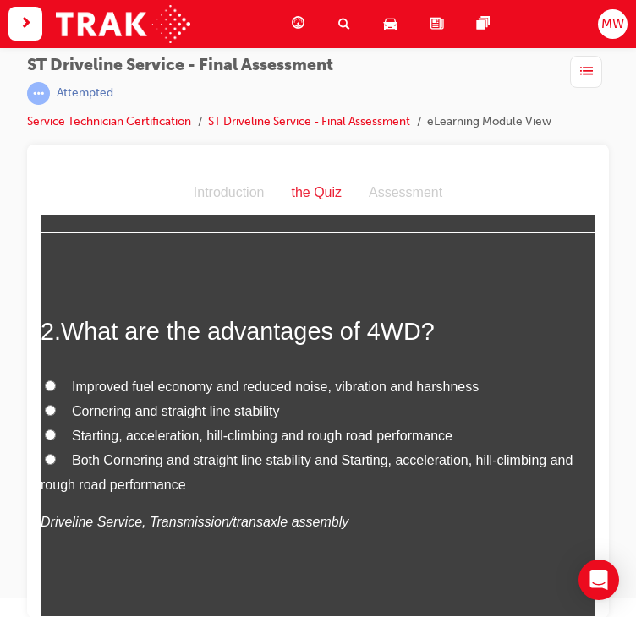
click at [172, 456] on span "Both Cornering and straight line stability and Starting, acceleration, hill-cli…" at bounding box center [307, 472] width 532 height 39
click at [56, 456] on input "Both Cornering and straight line stability and Starting, acceleration, hill-cli…" at bounding box center [50, 459] width 11 height 11
radio input "true"
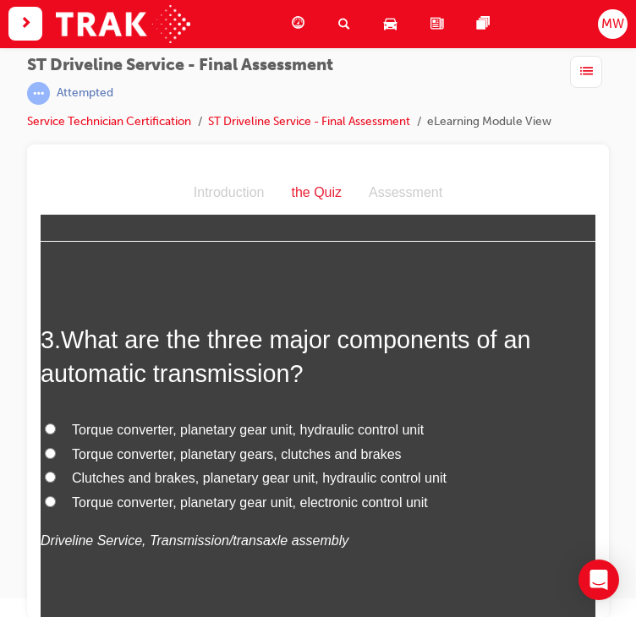
scroll to position [798, 0]
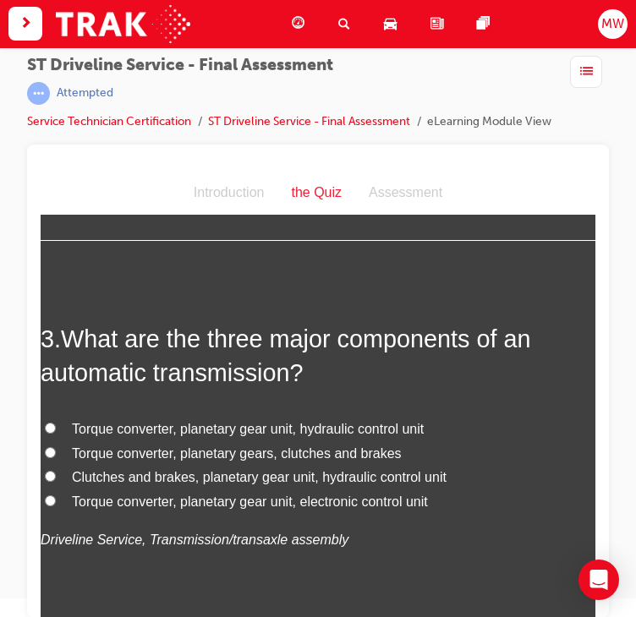
click at [324, 429] on span "Torque converter, planetary gear unit, hydraulic control unit" at bounding box center [248, 429] width 352 height 14
click at [56, 429] on input "Torque converter, planetary gear unit, hydraulic control unit" at bounding box center [50, 428] width 11 height 11
radio input "true"
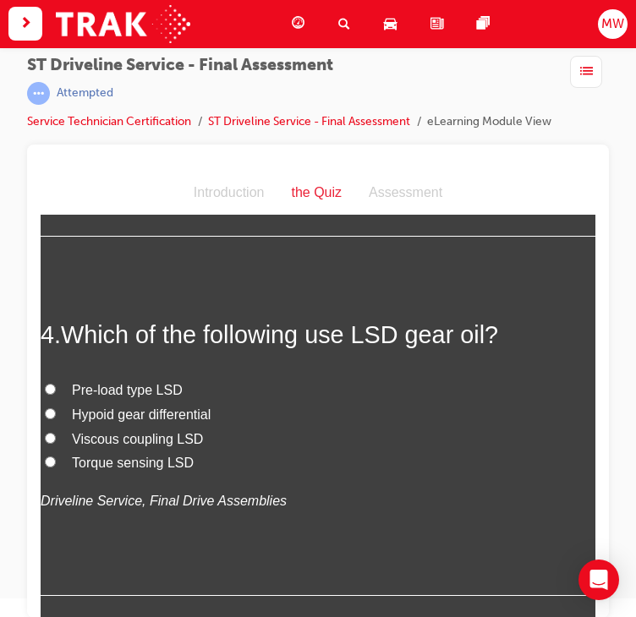
scroll to position [1197, 0]
click at [166, 403] on label "Hypoid gear differential" at bounding box center [318, 415] width 555 height 25
click at [56, 408] on input "Hypoid gear differential" at bounding box center [50, 413] width 11 height 11
radio input "true"
click at [156, 395] on span "Pre-load type LSD" at bounding box center [127, 389] width 111 height 14
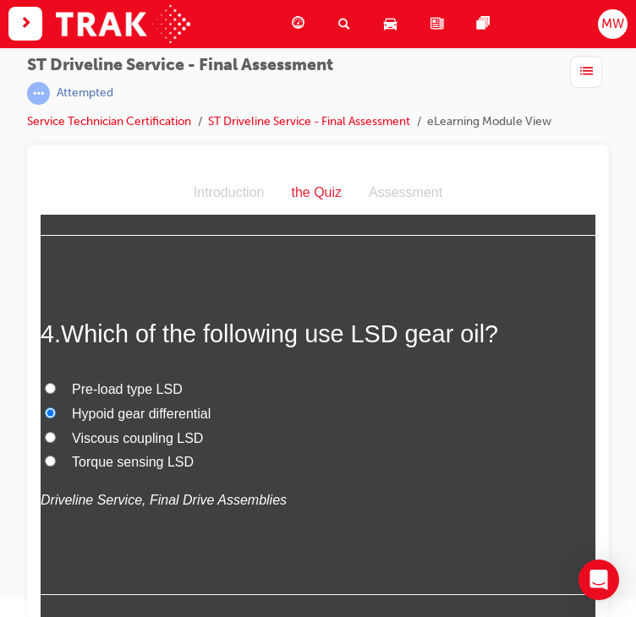
click at [56, 394] on input "Pre-load type LSD" at bounding box center [50, 388] width 11 height 11
radio input "true"
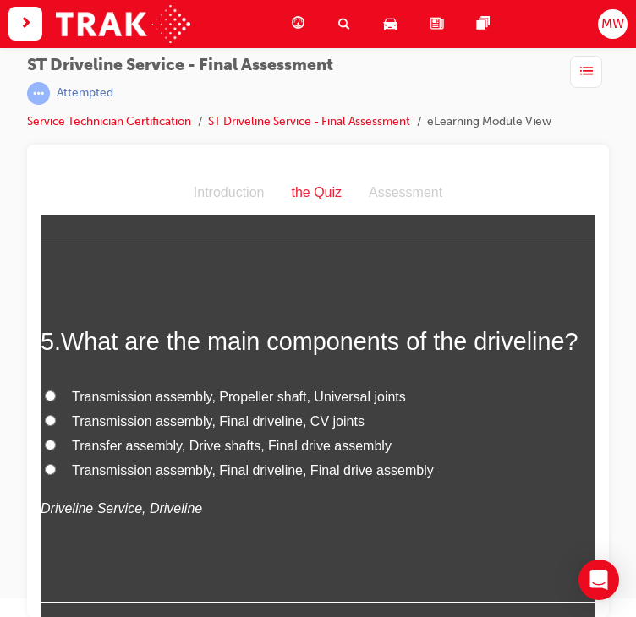
scroll to position [1549, 0]
click at [170, 453] on span "Transfer assembly, Drive shafts, Final drive assembly" at bounding box center [232, 446] width 320 height 14
click at [56, 451] on input "Transfer assembly, Drive shafts, Final drive assembly" at bounding box center [50, 445] width 11 height 11
radio input "true"
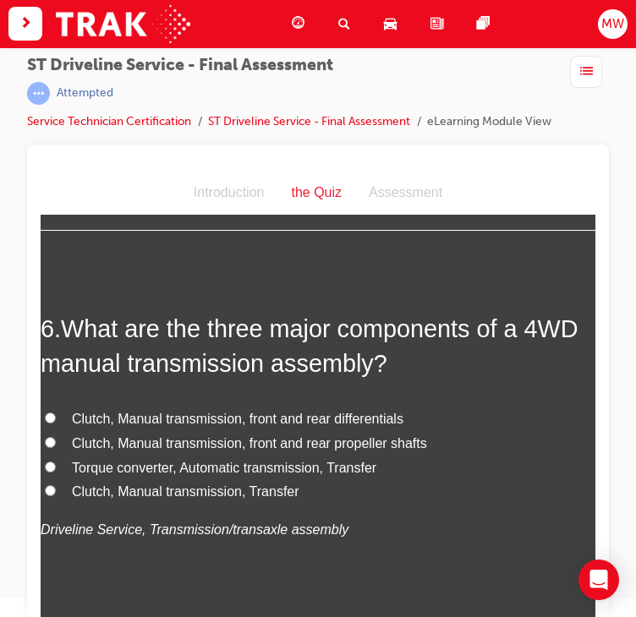
scroll to position [1931, 0]
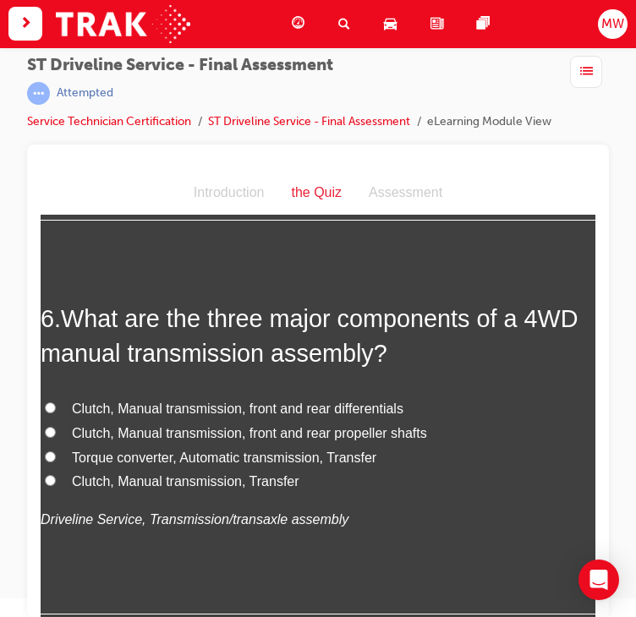
click at [134, 489] on span "Clutch, Manual transmission, Transfer" at bounding box center [185, 481] width 227 height 14
click at [56, 486] on input "Clutch, Manual transmission, Transfer" at bounding box center [50, 480] width 11 height 11
radio input "true"
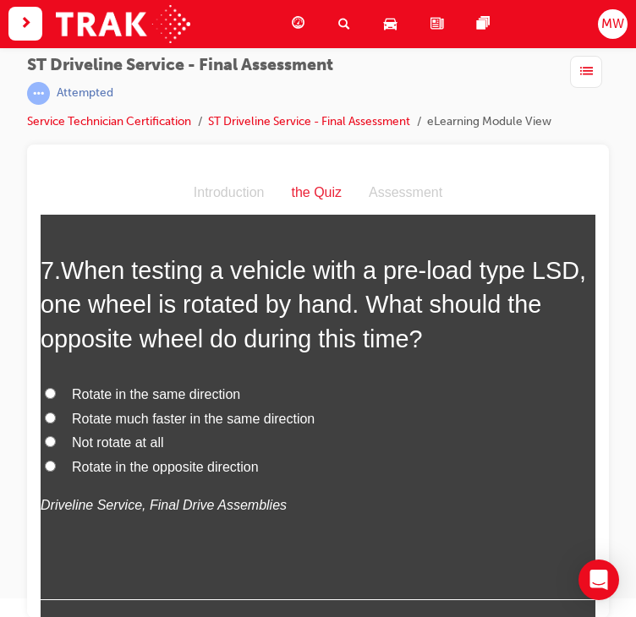
scroll to position [2391, 0]
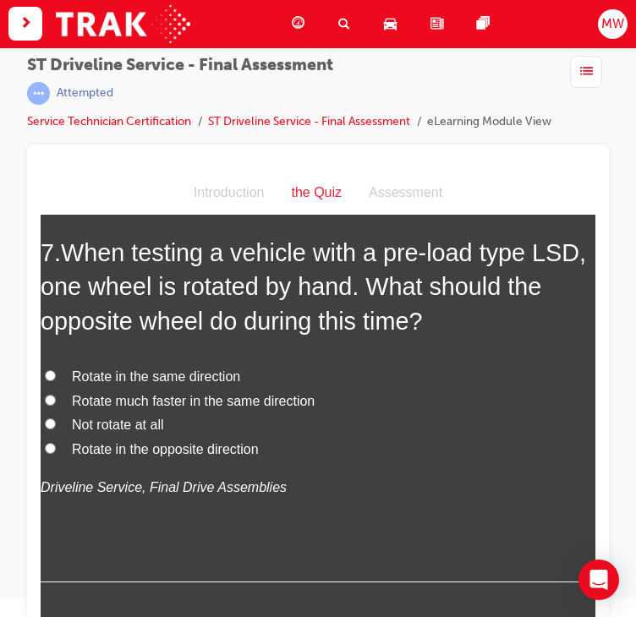
click at [211, 408] on span "Rotate much faster in the same direction" at bounding box center [193, 401] width 243 height 14
click at [56, 406] on input "Rotate much faster in the same direction" at bounding box center [50, 400] width 11 height 11
radio input "true"
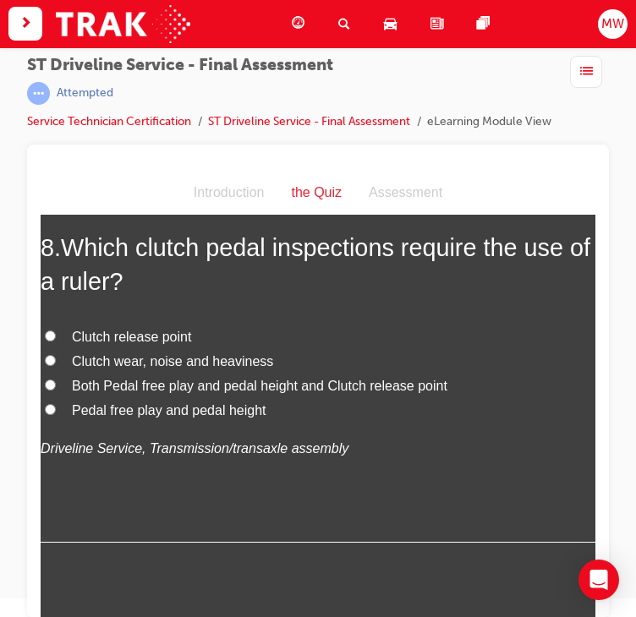
scroll to position [2837, 0]
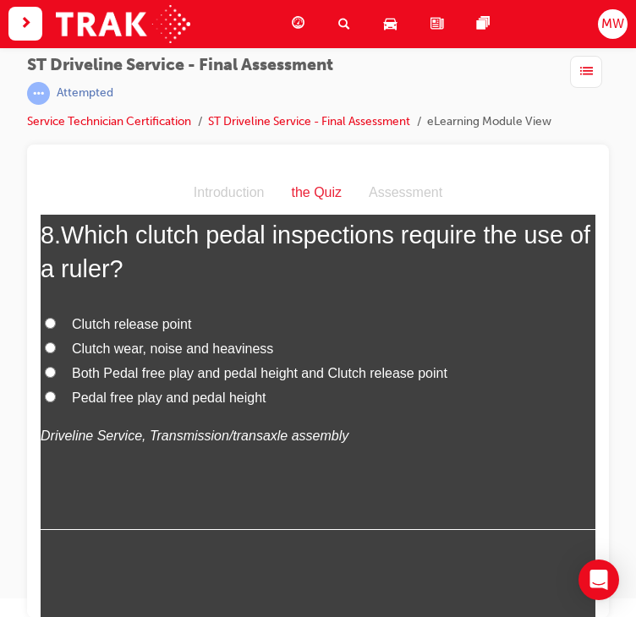
click at [189, 405] on span "Pedal free play and pedal height" at bounding box center [169, 398] width 194 height 14
click at [56, 403] on input "Pedal free play and pedal height" at bounding box center [50, 397] width 11 height 11
radio input "true"
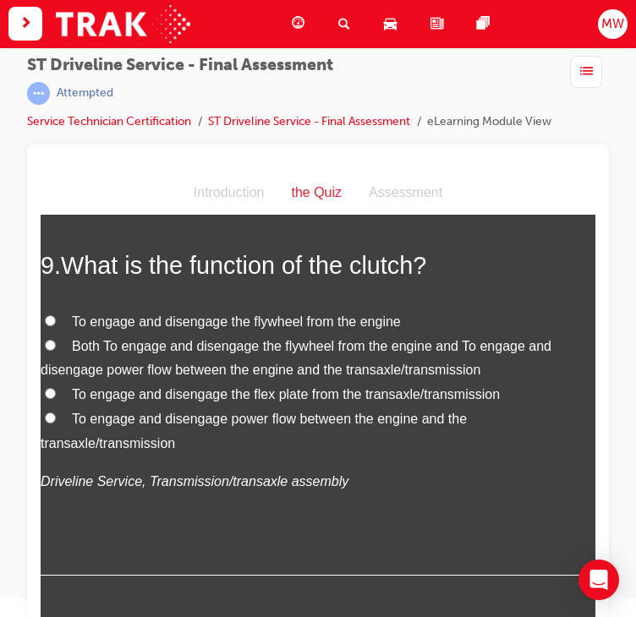
scroll to position [3202, 0]
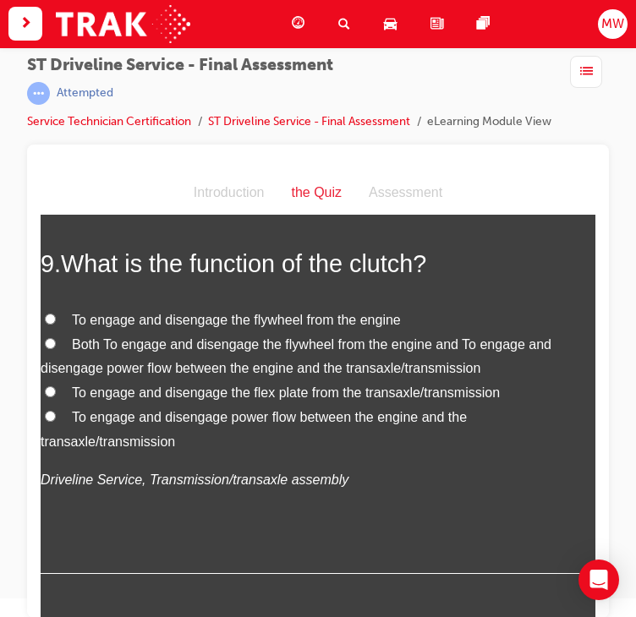
click at [200, 376] on span "Both To engage and disengage the flywheel from the engine and To engage and dis…" at bounding box center [296, 356] width 511 height 39
click at [56, 349] on input "Both To engage and disengage the flywheel from the engine and To engage and dis…" at bounding box center [50, 343] width 11 height 11
radio input "true"
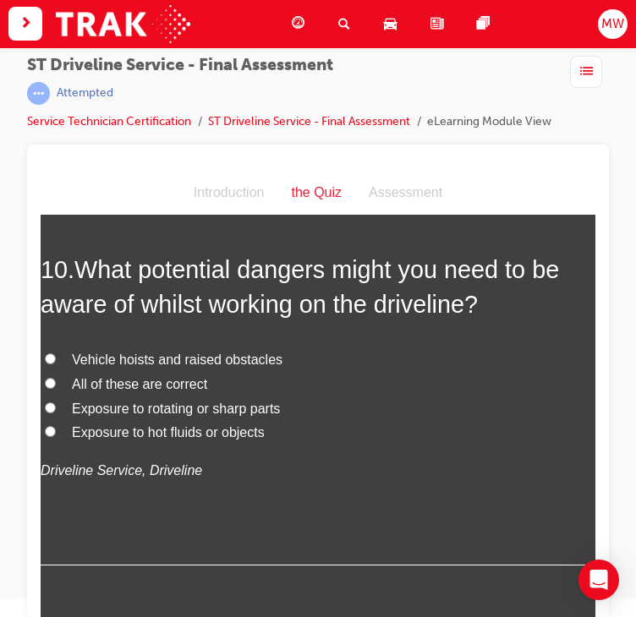
scroll to position [3605, 0]
click at [200, 397] on label "All of these are correct" at bounding box center [318, 384] width 555 height 25
click at [56, 388] on input "All of these are correct" at bounding box center [50, 382] width 11 height 11
radio input "true"
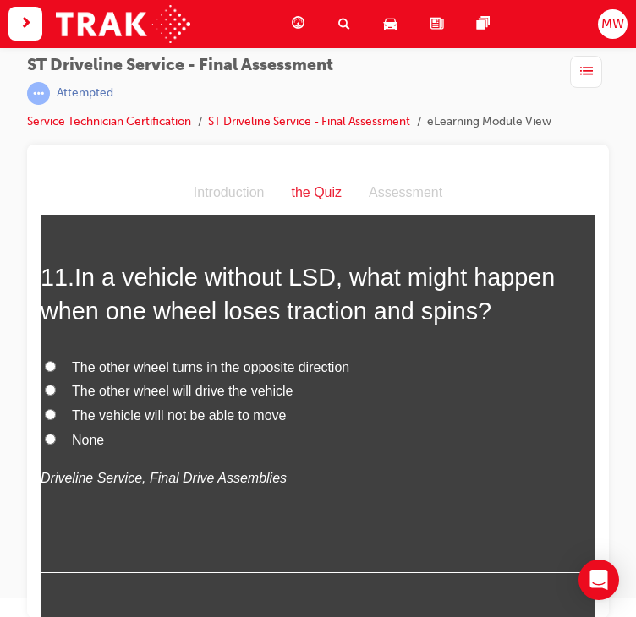
scroll to position [3991, 0]
click at [216, 422] on span "The vehicle will not be able to move" at bounding box center [179, 415] width 214 height 14
click at [56, 419] on input "The vehicle will not be able to move" at bounding box center [50, 413] width 11 height 11
radio input "true"
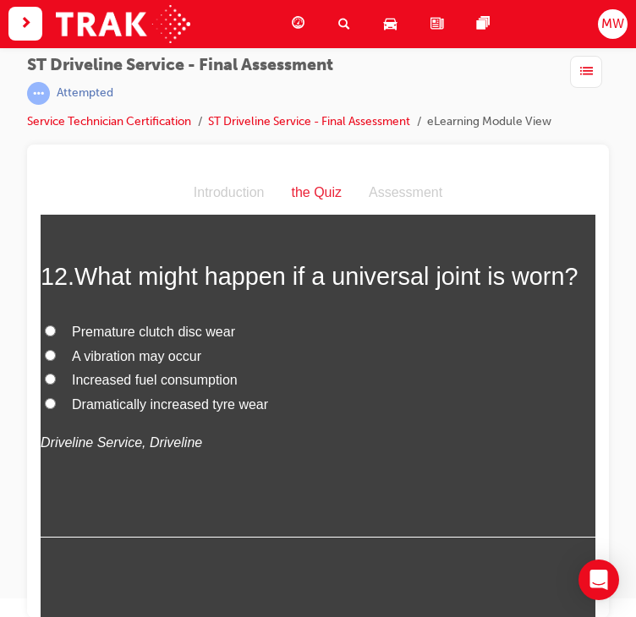
scroll to position [4404, 0]
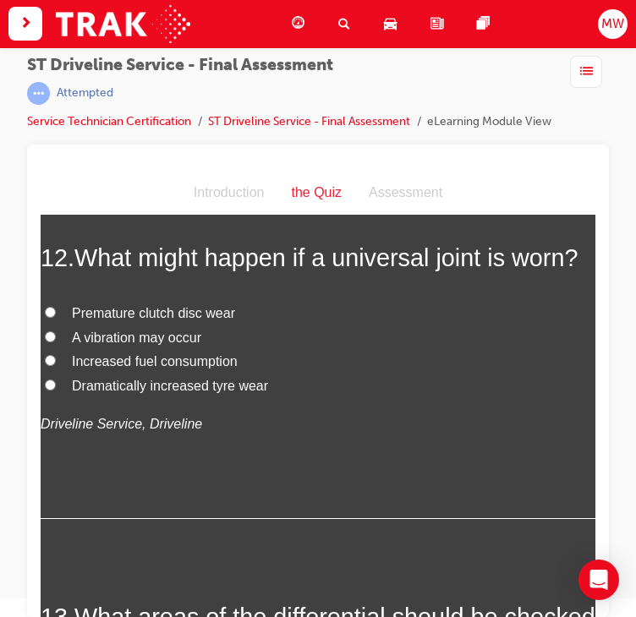
click at [152, 345] on span "A vibration may occur" at bounding box center [136, 338] width 129 height 14
click at [56, 342] on input "A vibration may occur" at bounding box center [50, 336] width 11 height 11
radio input "true"
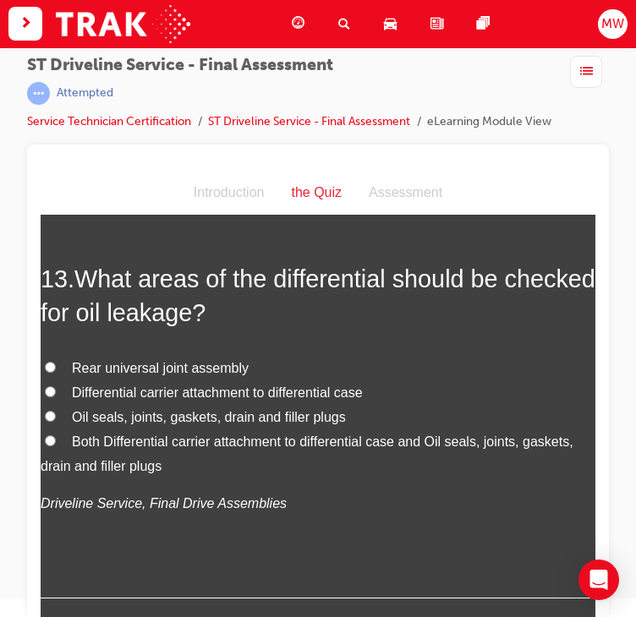
scroll to position [4758, 0]
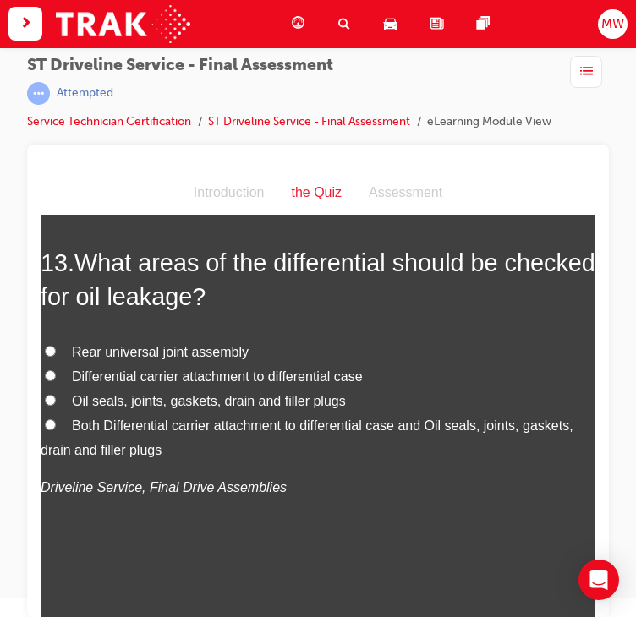
click at [191, 457] on span "Both Differential carrier attachment to differential case and Oil seals, joints…" at bounding box center [307, 438] width 533 height 39
click at [56, 430] on input "Both Differential carrier attachment to differential case and Oil seals, joints…" at bounding box center [50, 424] width 11 height 11
radio input "true"
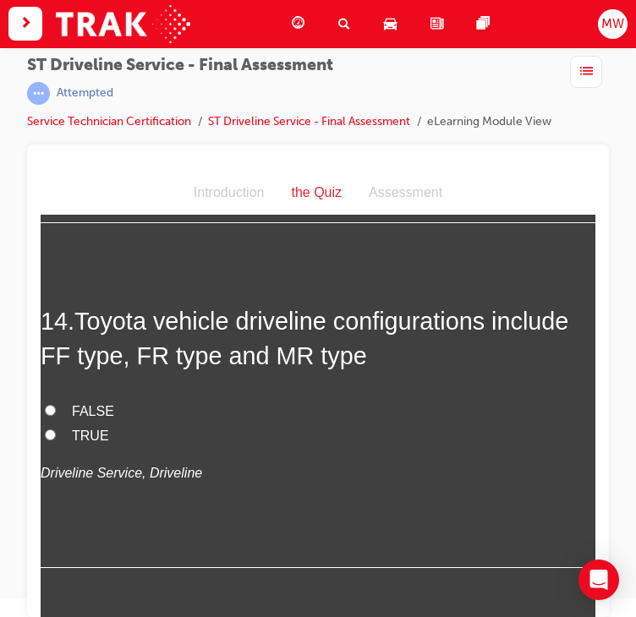
scroll to position [5118, 0]
click at [92, 443] on span "TRUE" at bounding box center [90, 436] width 37 height 14
click at [56, 441] on input "TRUE" at bounding box center [50, 435] width 11 height 11
radio input "true"
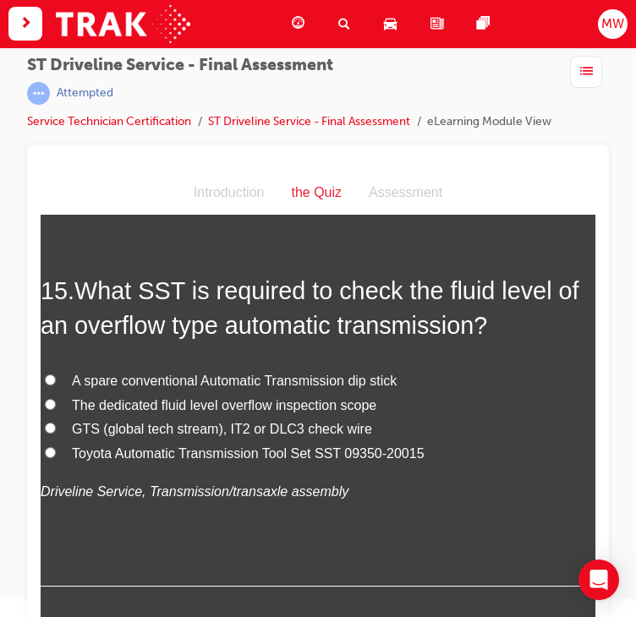
scroll to position [5493, 0]
click at [250, 467] on label "Toyota Automatic Transmission Tool Set SST 09350-20015" at bounding box center [318, 454] width 555 height 25
click at [56, 458] on input "Toyota Automatic Transmission Tool Set SST 09350-20015" at bounding box center [50, 452] width 11 height 11
radio input "true"
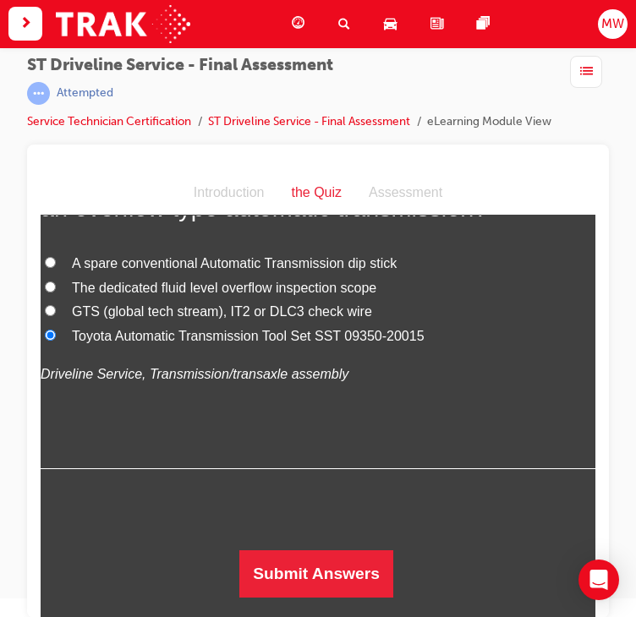
scroll to position [5675, 0]
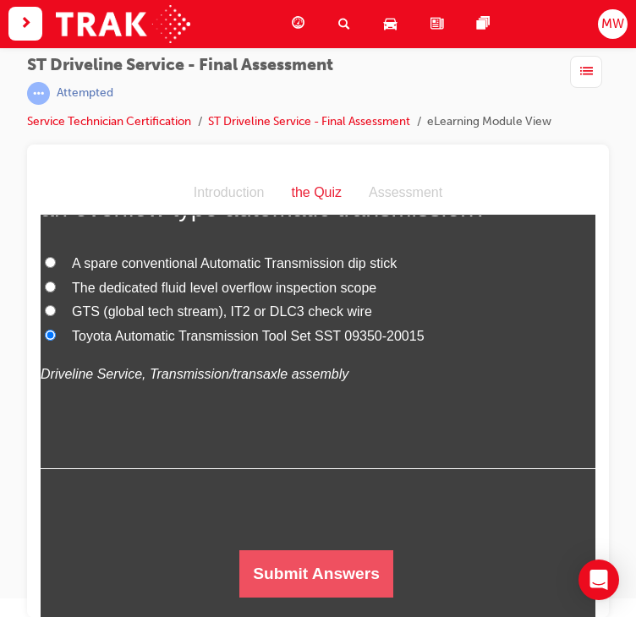
click at [331, 567] on button "Submit Answers" at bounding box center [316, 574] width 154 height 47
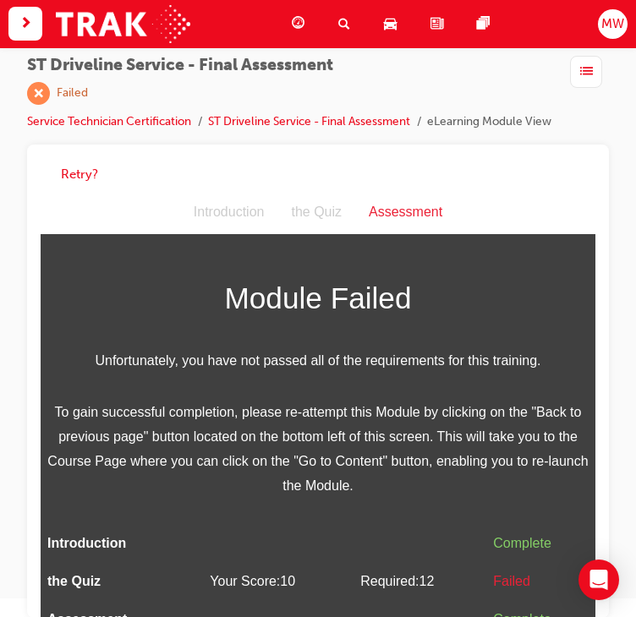
scroll to position [37, 0]
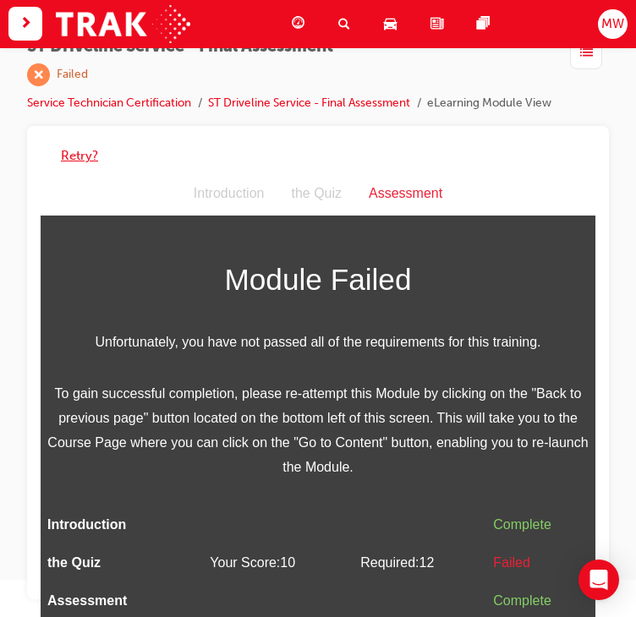
click at [96, 153] on button "Retry?" at bounding box center [79, 155] width 37 height 19
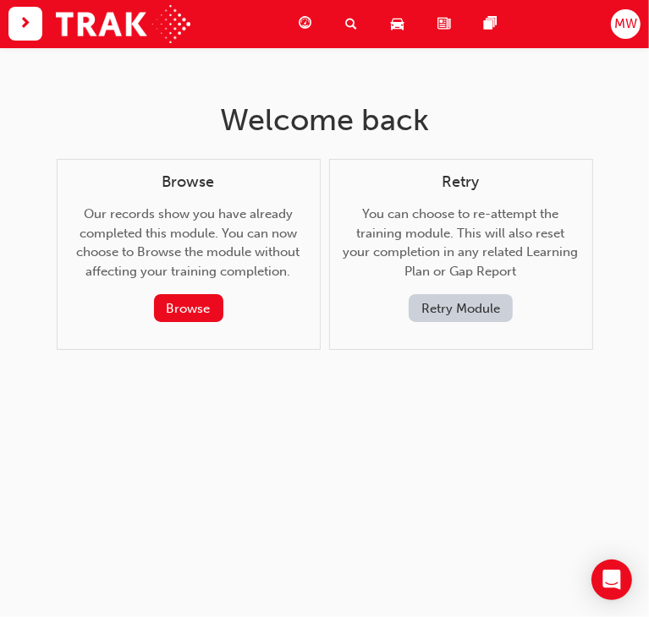
click at [504, 305] on button "Retry Module" at bounding box center [460, 308] width 104 height 28
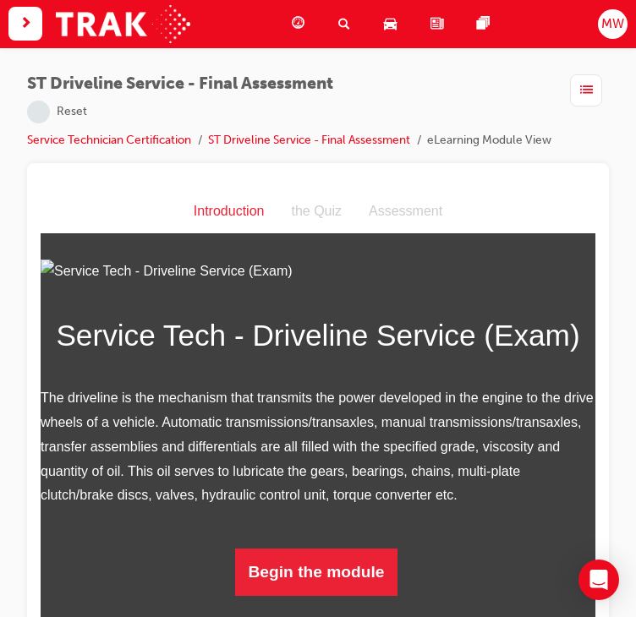
scroll to position [213, 0]
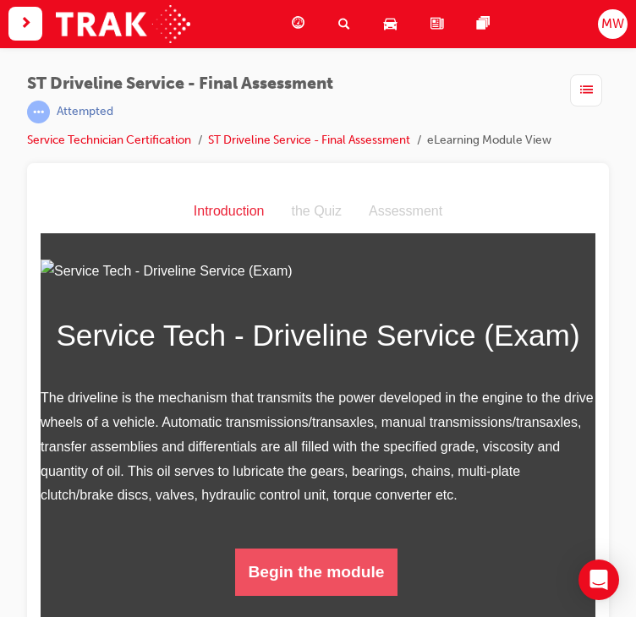
click at [352, 554] on button "Begin the module" at bounding box center [316, 572] width 163 height 47
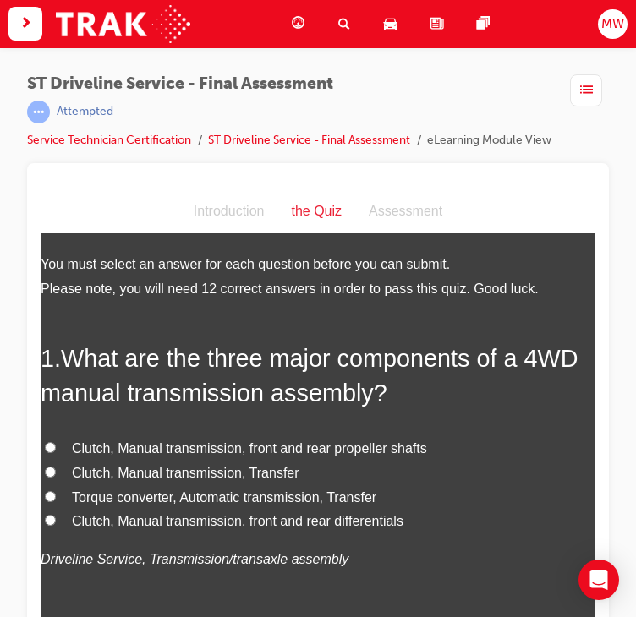
click at [209, 476] on span "Clutch, Manual transmission, Transfer" at bounding box center [185, 473] width 227 height 14
click at [56, 476] on input "Clutch, Manual transmission, Transfer" at bounding box center [50, 472] width 11 height 11
radio input "true"
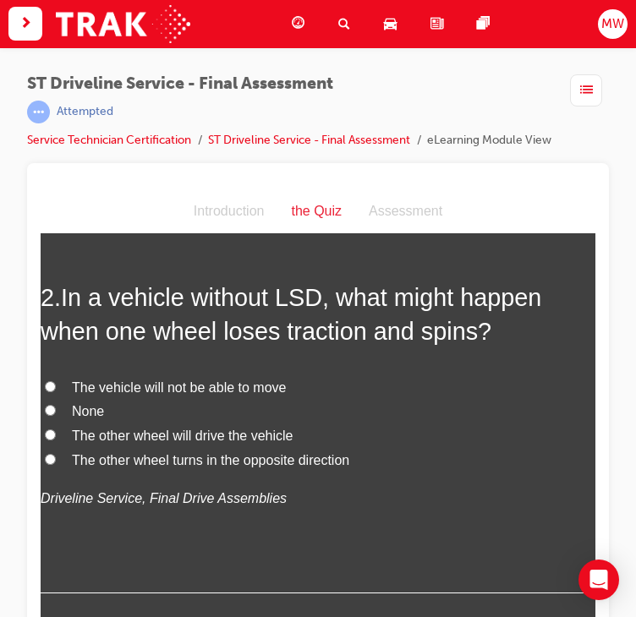
scroll to position [476, 0]
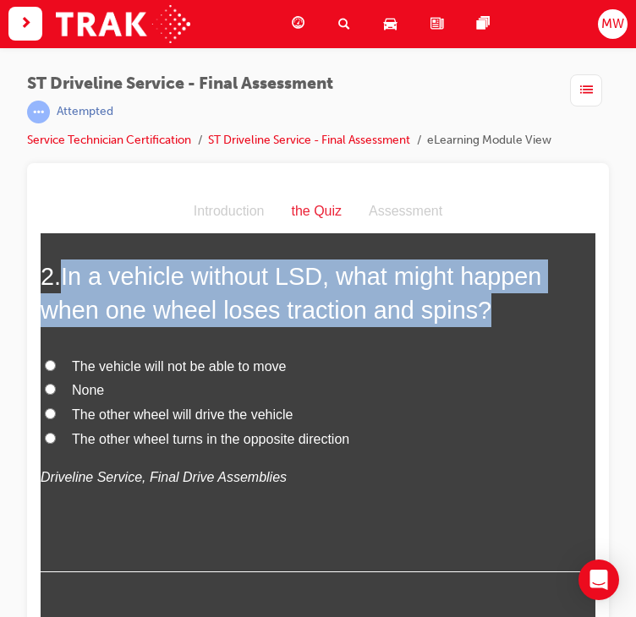
drag, startPoint x: 64, startPoint y: 272, endPoint x: 556, endPoint y: 316, distance: 493.3
click at [556, 316] on h2 "2 . In a vehicle without LSD, what might happen when one wheel loses traction a…" at bounding box center [318, 294] width 555 height 68
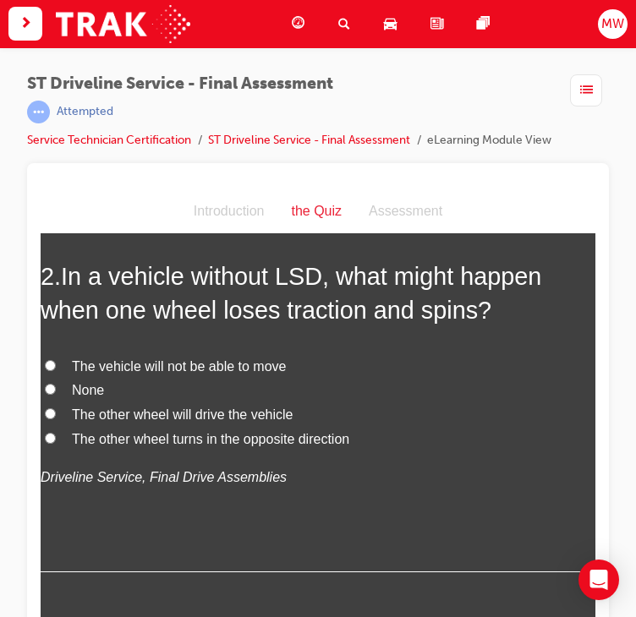
click at [209, 367] on span "The vehicle will not be able to move" at bounding box center [179, 366] width 214 height 14
click at [56, 367] on input "The vehicle will not be able to move" at bounding box center [50, 365] width 11 height 11
radio input "true"
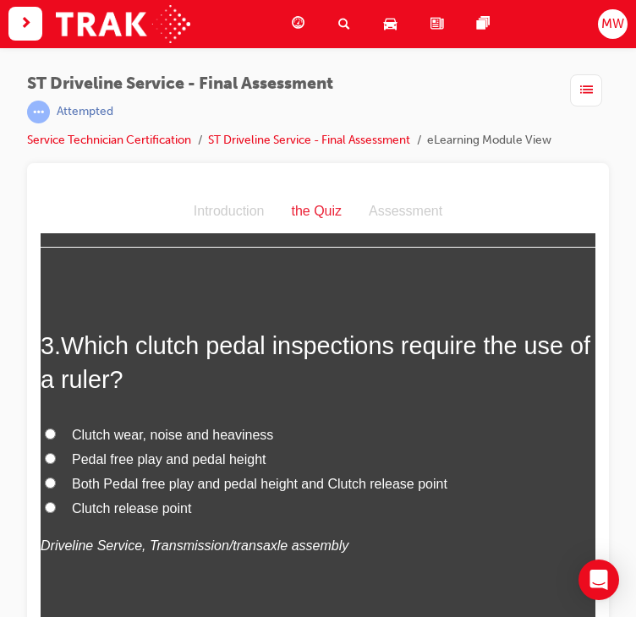
scroll to position [802, 0]
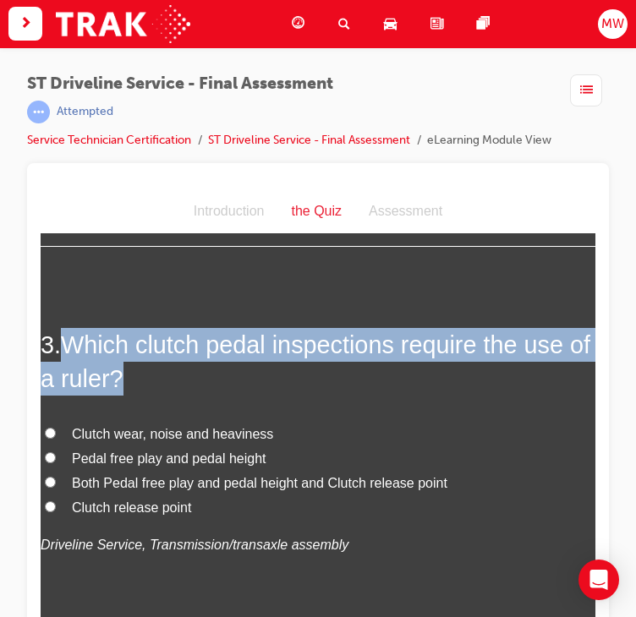
drag, startPoint x: 71, startPoint y: 345, endPoint x: 156, endPoint y: 385, distance: 93.4
click at [156, 385] on h2 "3 . Which clutch pedal inspections require the use of a ruler?" at bounding box center [318, 362] width 555 height 68
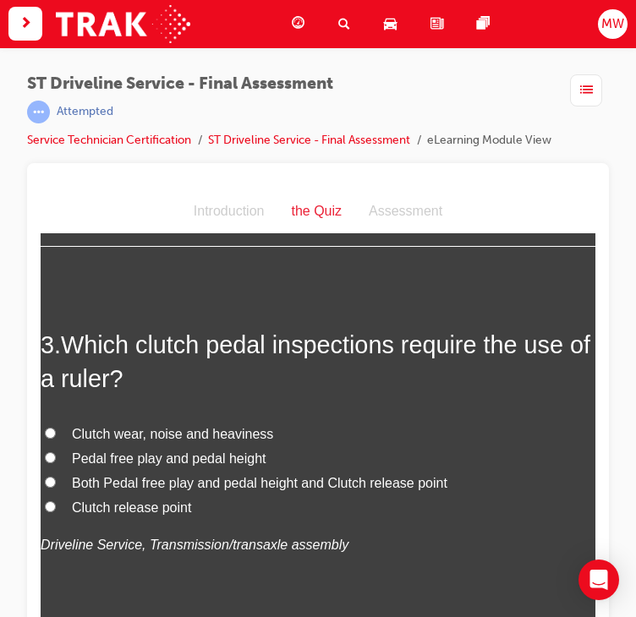
click at [195, 458] on span "Pedal free play and pedal height" at bounding box center [169, 459] width 194 height 14
click at [56, 458] on input "Pedal free play and pedal height" at bounding box center [50, 457] width 11 height 11
radio input "true"
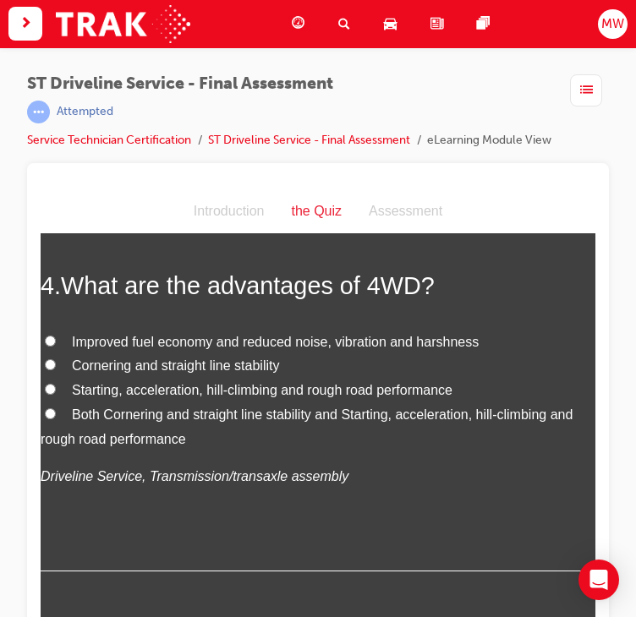
scroll to position [1252, 0]
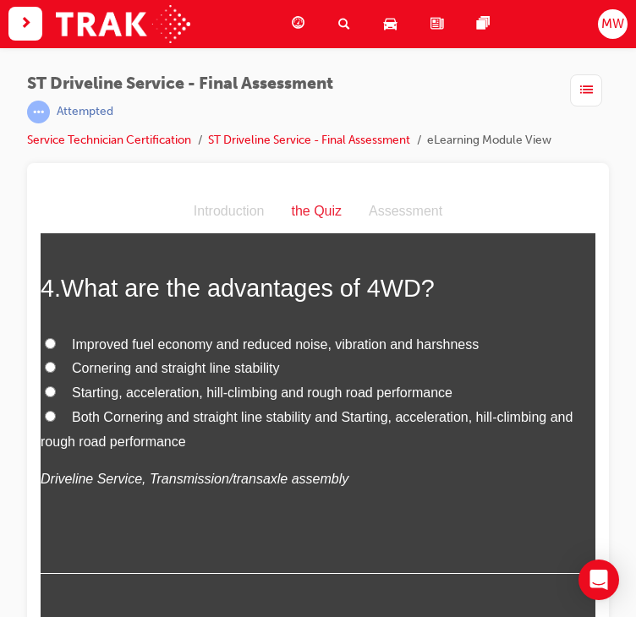
click at [257, 419] on span "Both Cornering and straight line stability and Starting, acceleration, hill-cli…" at bounding box center [307, 429] width 532 height 39
click at [56, 419] on input "Both Cornering and straight line stability and Starting, acceleration, hill-cli…" at bounding box center [50, 416] width 11 height 11
radio input "true"
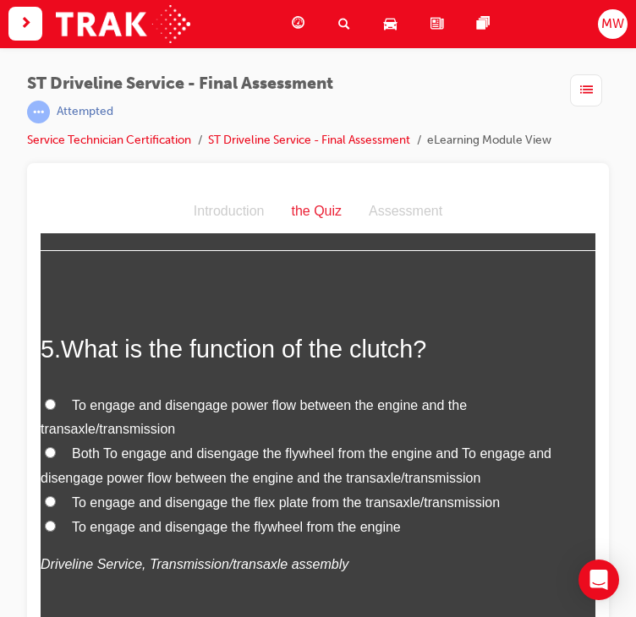
scroll to position [1586, 0]
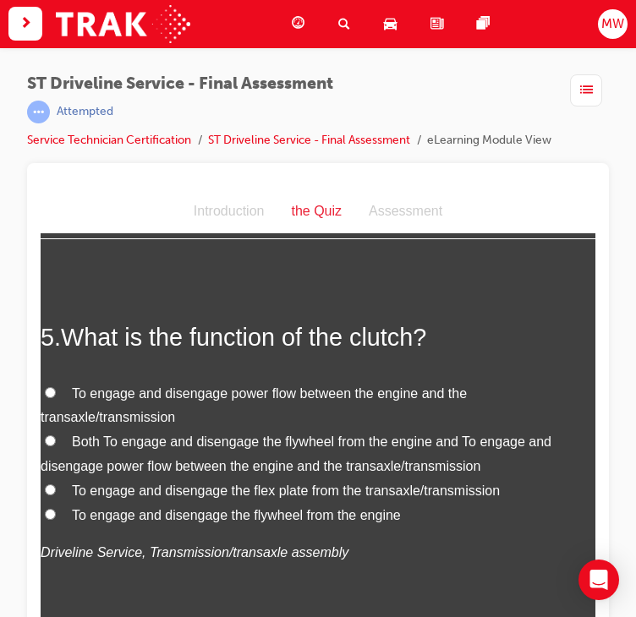
click at [265, 465] on span "Both To engage and disengage the flywheel from the engine and To engage and dis…" at bounding box center [296, 454] width 511 height 39
click at [56, 446] on input "Both To engage and disengage the flywheel from the engine and To engage and dis…" at bounding box center [50, 440] width 11 height 11
radio input "true"
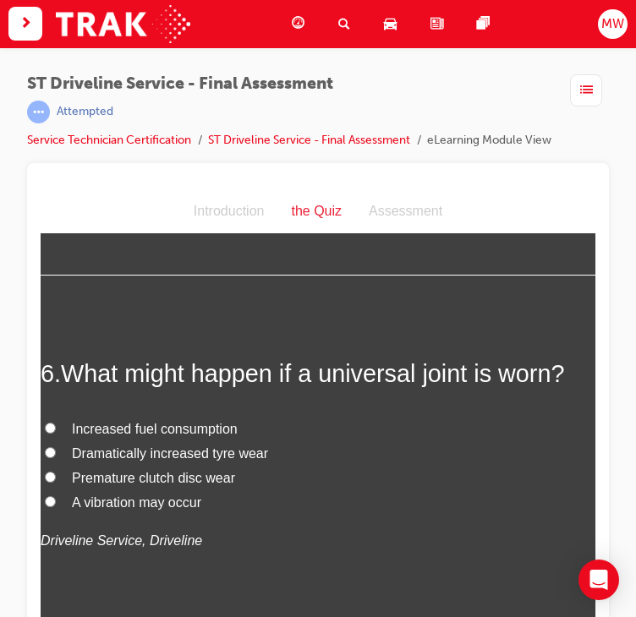
scroll to position [1960, 0]
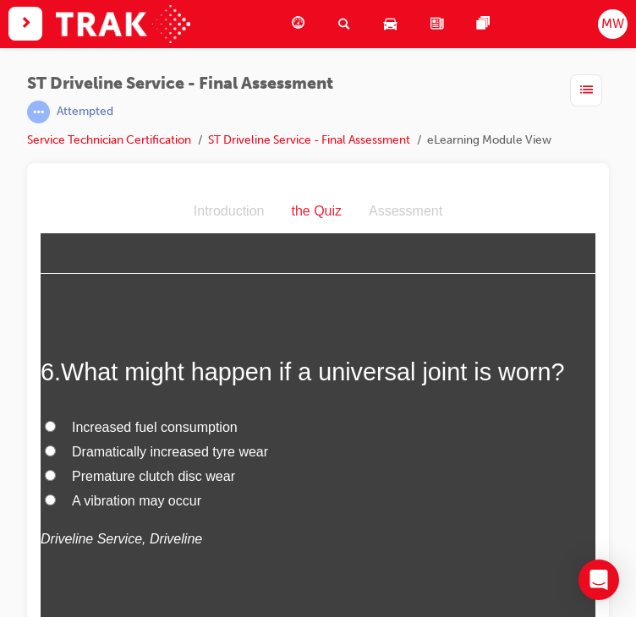
click at [164, 496] on span "A vibration may occur" at bounding box center [136, 501] width 129 height 14
click at [56, 496] on input "A vibration may occur" at bounding box center [50, 500] width 11 height 11
radio input "true"
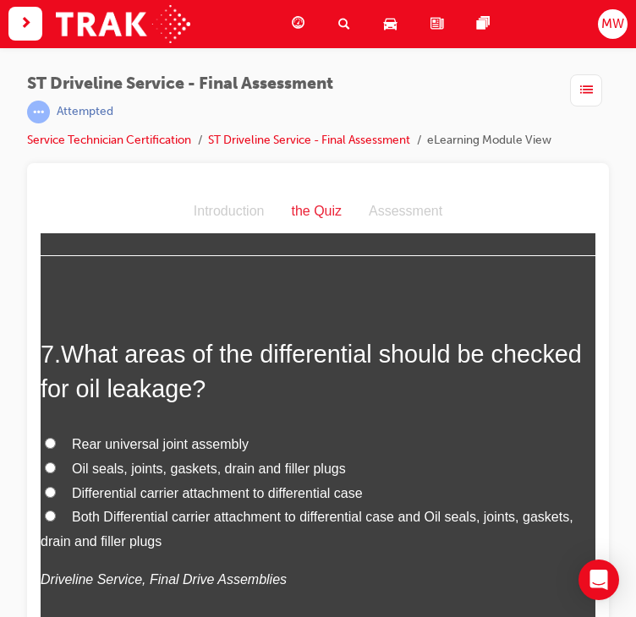
scroll to position [2341, 0]
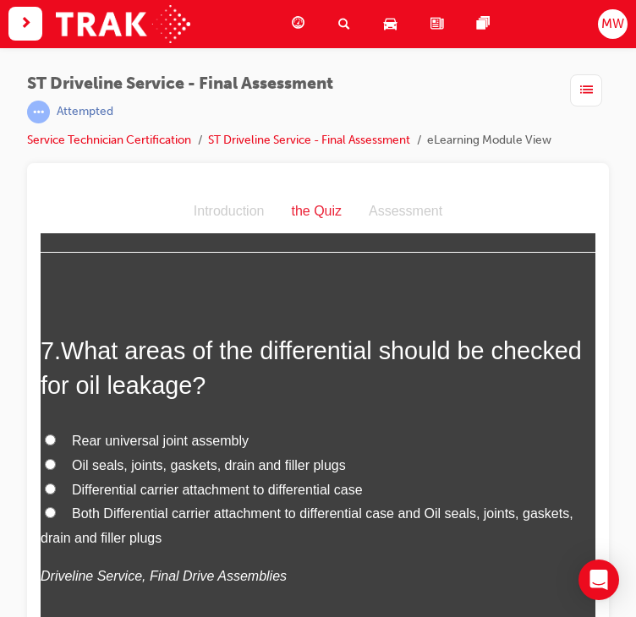
click at [247, 512] on span "Both Differential carrier attachment to differential case and Oil seals, joints…" at bounding box center [307, 526] width 533 height 39
click at [56, 512] on input "Both Differential carrier attachment to differential case and Oil seals, joints…" at bounding box center [50, 512] width 11 height 11
radio input "true"
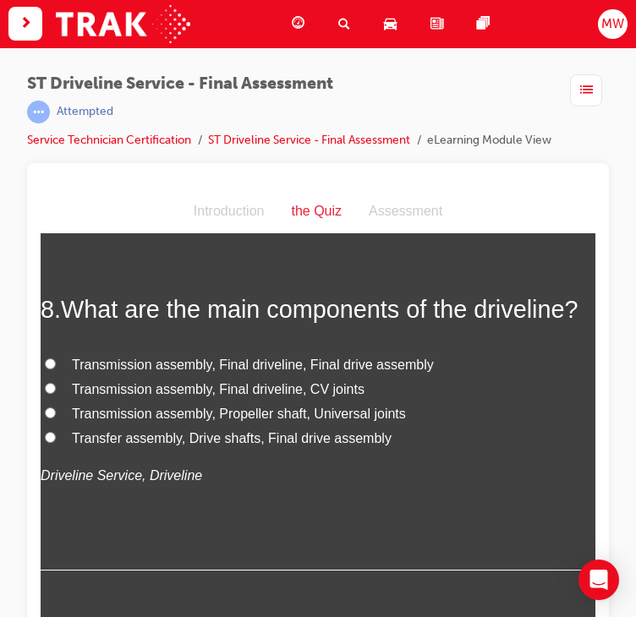
scroll to position [2803, 0]
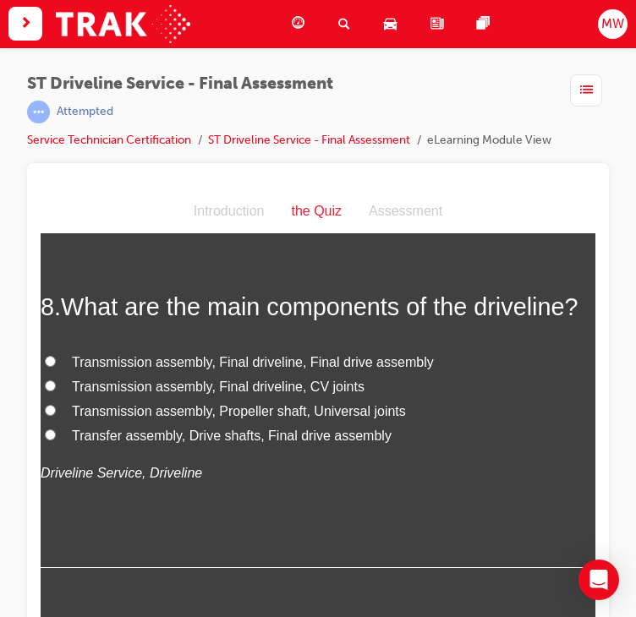
click at [241, 443] on span "Transfer assembly, Drive shafts, Final drive assembly" at bounding box center [232, 436] width 320 height 14
click at [56, 441] on input "Transfer assembly, Drive shafts, Final drive assembly" at bounding box center [50, 435] width 11 height 11
radio input "true"
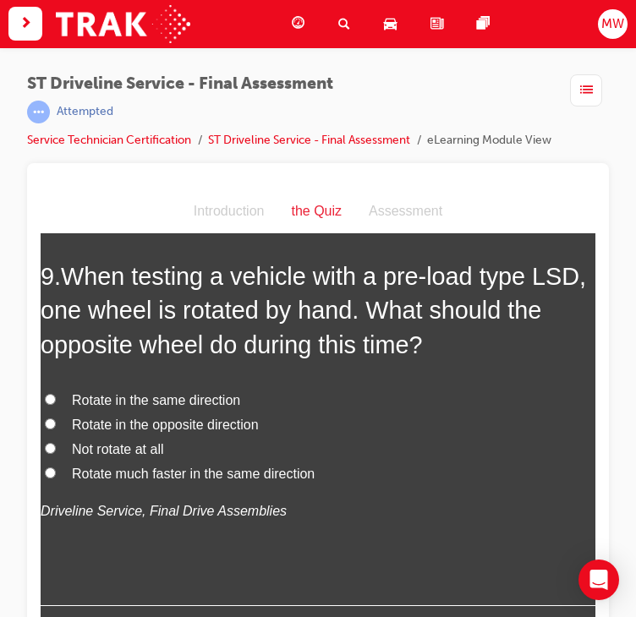
scroll to position [3193, 0]
click at [214, 481] on span "Rotate much faster in the same direction" at bounding box center [193, 474] width 243 height 14
click at [56, 479] on input "Rotate much faster in the same direction" at bounding box center [50, 473] width 11 height 11
radio input "true"
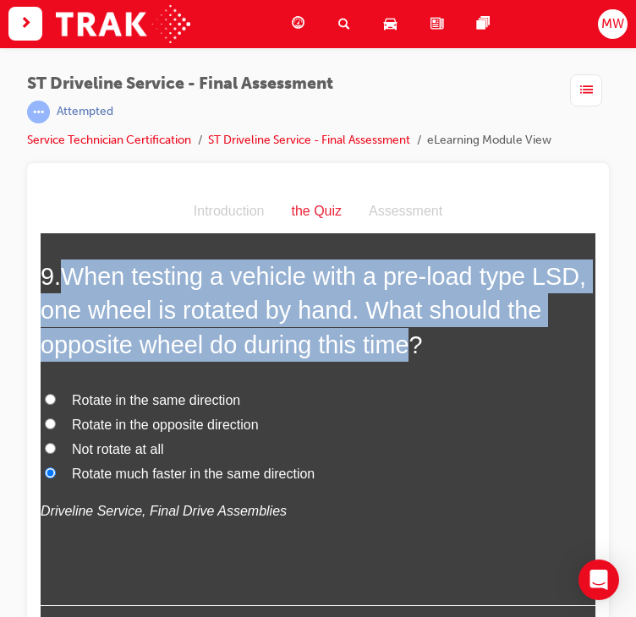
drag, startPoint x: 71, startPoint y: 315, endPoint x: 455, endPoint y: 374, distance: 388.5
click at [455, 359] on span "When testing a vehicle with a pre-load type LSD, one wheel is rotated by hand. …" at bounding box center [313, 311] width 545 height 96
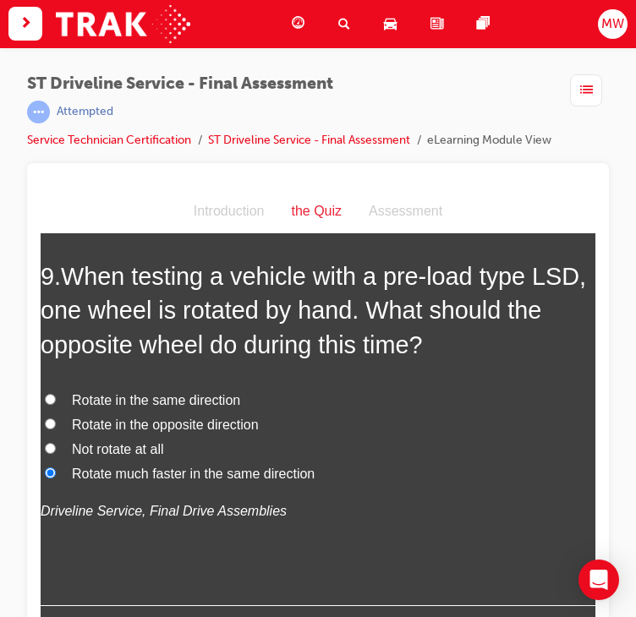
click at [233, 408] on span "Rotate in the same direction" at bounding box center [156, 400] width 168 height 14
click at [56, 405] on input "Rotate in the same direction" at bounding box center [50, 399] width 11 height 11
radio input "true"
click at [240, 432] on span "Rotate in the opposite direction" at bounding box center [165, 425] width 187 height 14
click at [56, 430] on input "Rotate in the opposite direction" at bounding box center [50, 424] width 11 height 11
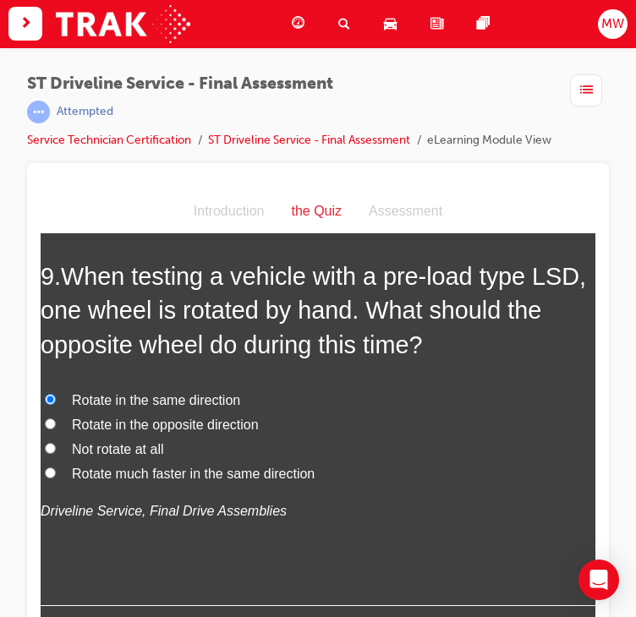
radio input "true"
click at [240, 432] on span "Rotate in the opposite direction" at bounding box center [165, 425] width 187 height 14
click at [56, 430] on input "Rotate in the opposite direction" at bounding box center [50, 424] width 11 height 11
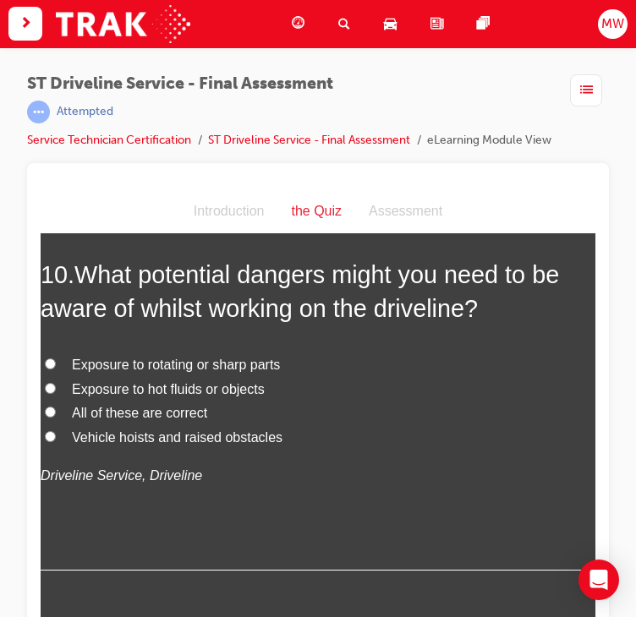
scroll to position [3622, 0]
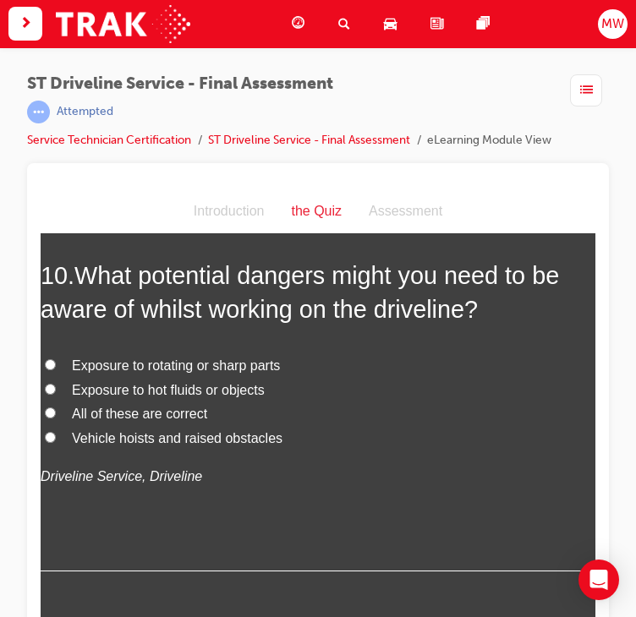
click at [186, 421] on span "All of these are correct" at bounding box center [139, 414] width 135 height 14
click at [56, 419] on input "All of these are correct" at bounding box center [50, 413] width 11 height 11
radio input "true"
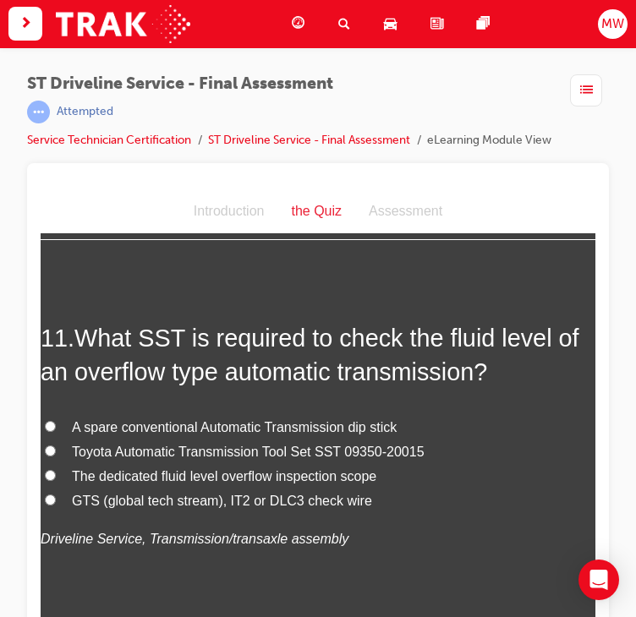
scroll to position [3954, 0]
click at [358, 458] on span "Toyota Automatic Transmission Tool Set SST 09350-20015" at bounding box center [248, 451] width 353 height 14
click at [56, 456] on input "Toyota Automatic Transmission Tool Set SST 09350-20015" at bounding box center [50, 450] width 11 height 11
radio input "true"
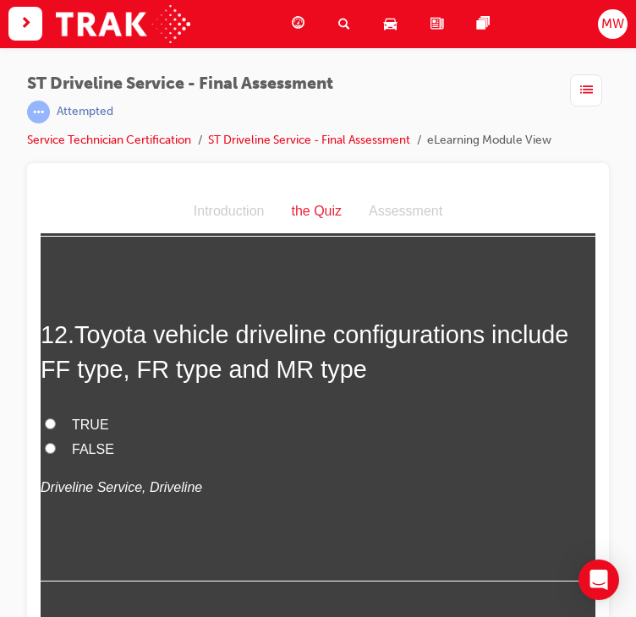
scroll to position [4353, 0]
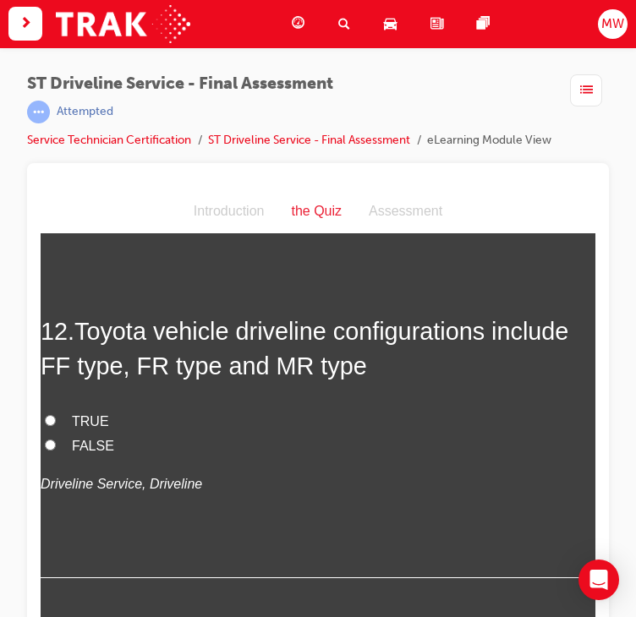
click at [85, 429] on span "TRUE" at bounding box center [90, 421] width 37 height 14
click at [56, 426] on input "TRUE" at bounding box center [50, 420] width 11 height 11
radio input "true"
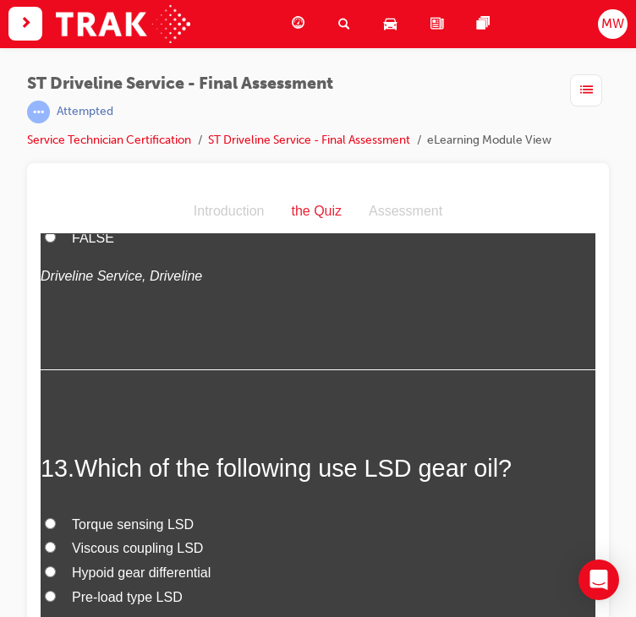
scroll to position [4781, 0]
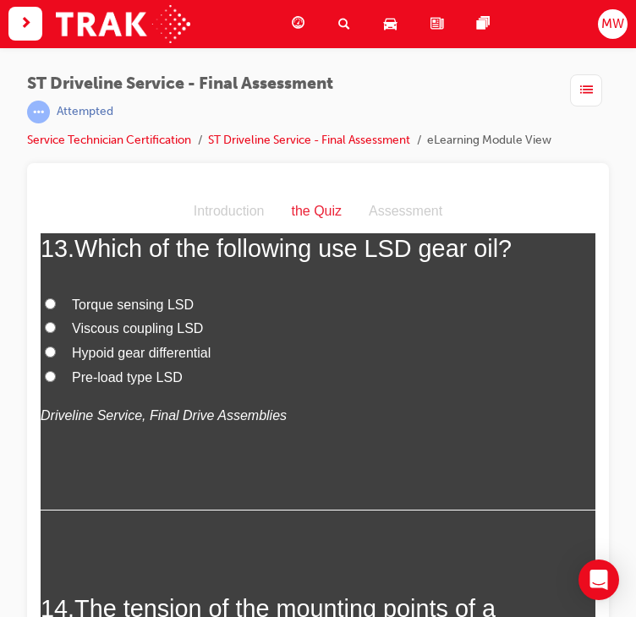
click at [135, 385] on span "Pre-load type LSD" at bounding box center [127, 377] width 111 height 14
click at [56, 382] on input "Pre-load type LSD" at bounding box center [50, 376] width 11 height 11
radio input "true"
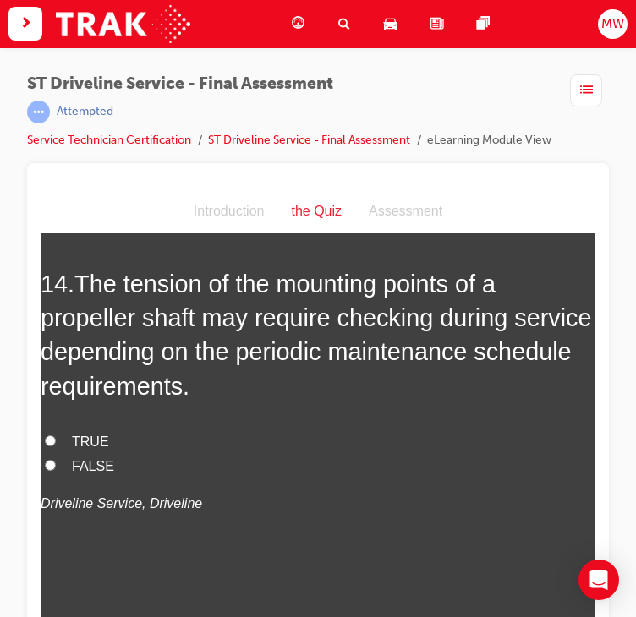
scroll to position [5107, 0]
click at [86, 448] on span "TRUE" at bounding box center [90, 441] width 37 height 14
click at [56, 446] on input "TRUE" at bounding box center [50, 440] width 11 height 11
radio input "true"
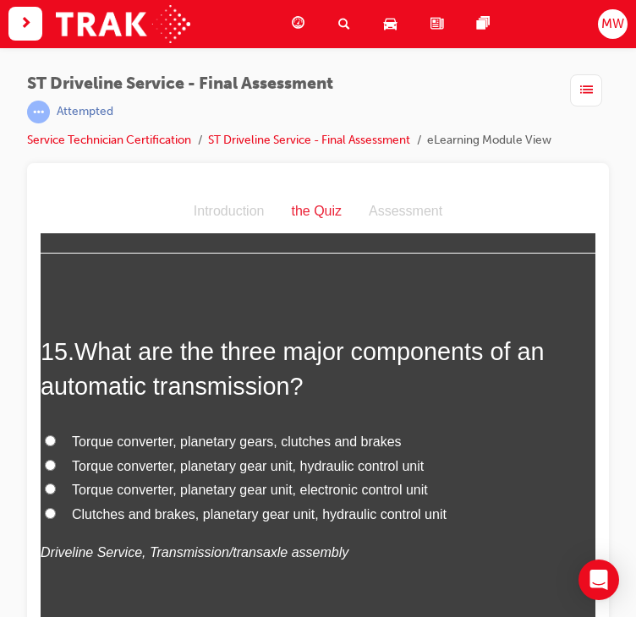
scroll to position [5459, 0]
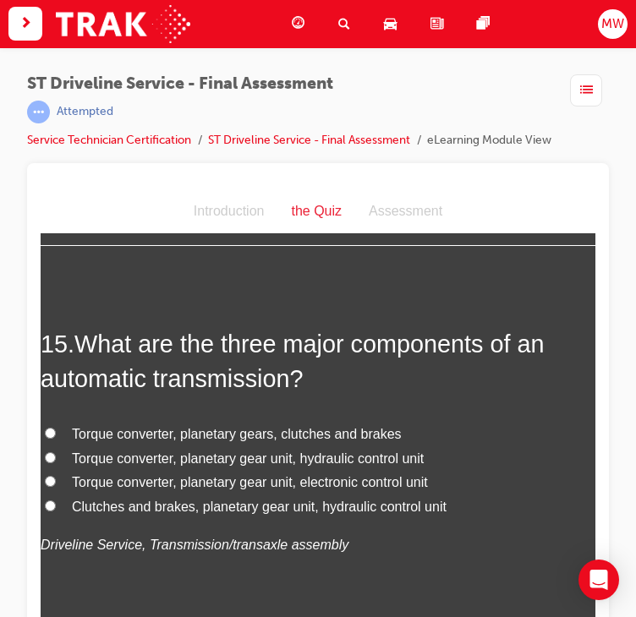
click at [189, 466] on span "Torque converter, planetary gear unit, hydraulic control unit" at bounding box center [248, 459] width 352 height 14
click at [56, 463] on input "Torque converter, planetary gear unit, hydraulic control unit" at bounding box center [50, 457] width 11 height 11
radio input "true"
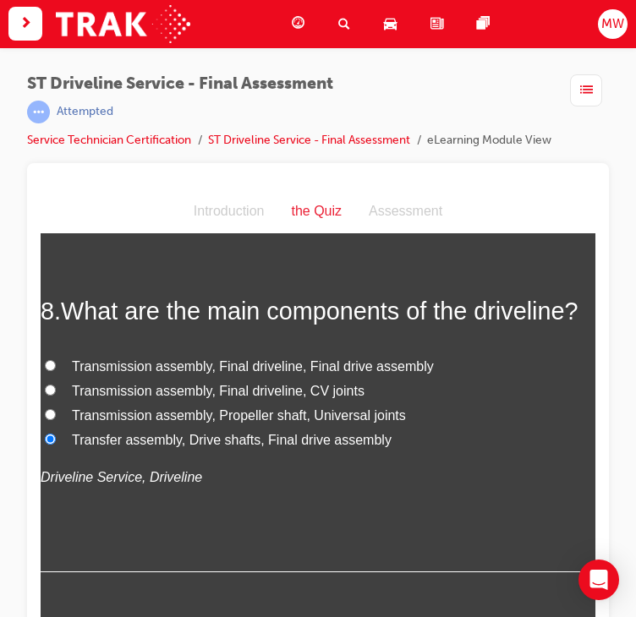
scroll to position [2776, 0]
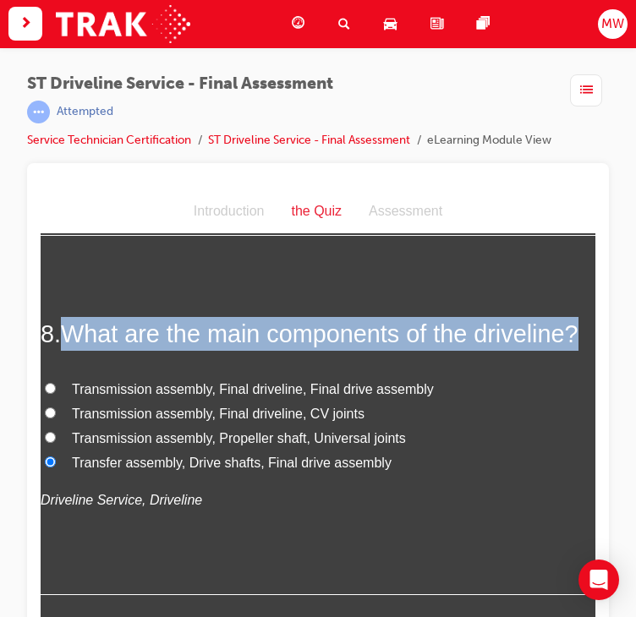
drag, startPoint x: 68, startPoint y: 334, endPoint x: 184, endPoint y: 365, distance: 120.0
click at [184, 351] on h2 "8 . What are the main components of the driveline?" at bounding box center [318, 334] width 555 height 34
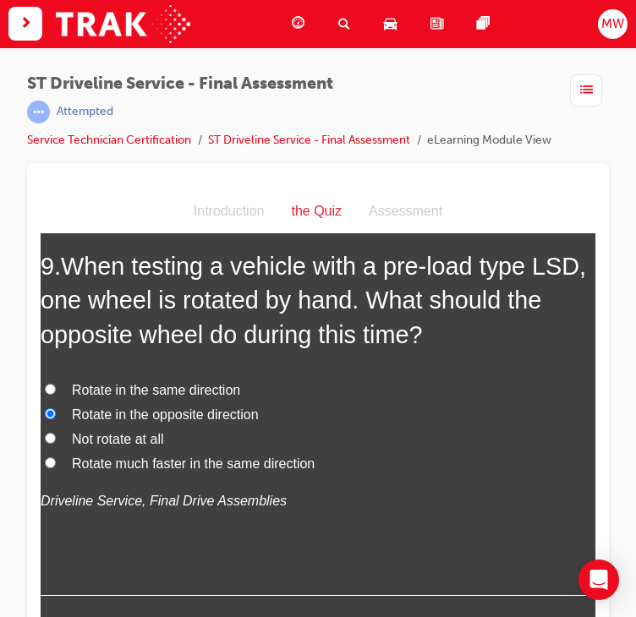
scroll to position [3205, 0]
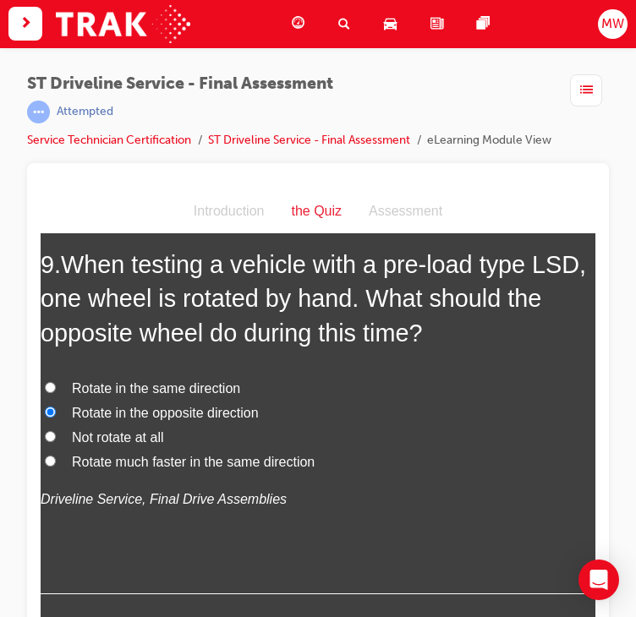
click at [216, 396] on span "Rotate in the same direction" at bounding box center [156, 388] width 168 height 14
click at [56, 393] on input "Rotate in the same direction" at bounding box center [50, 387] width 11 height 11
radio input "true"
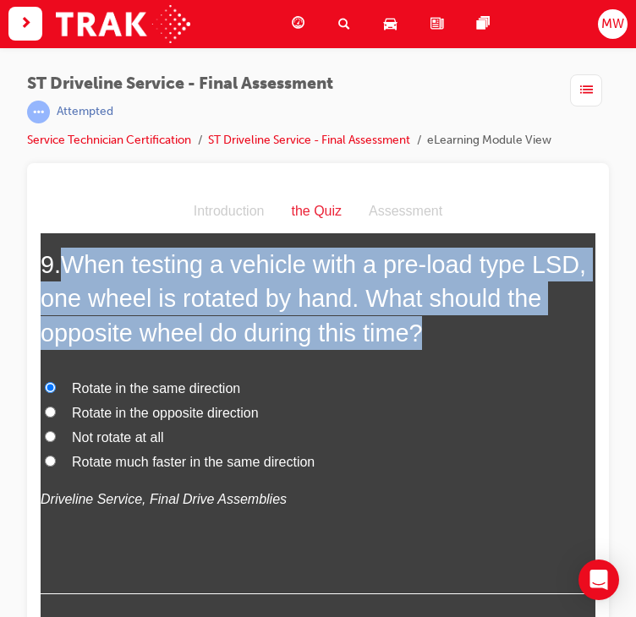
drag, startPoint x: 72, startPoint y: 290, endPoint x: 468, endPoint y: 367, distance: 404.0
click at [468, 350] on h2 "9 . When testing a vehicle with a pre-load type LSD, one wheel is rotated by ha…" at bounding box center [318, 299] width 555 height 102
click at [467, 347] on h2 "9 . When testing a vehicle with a pre-load type LSD, one wheel is rotated by ha…" at bounding box center [318, 299] width 555 height 102
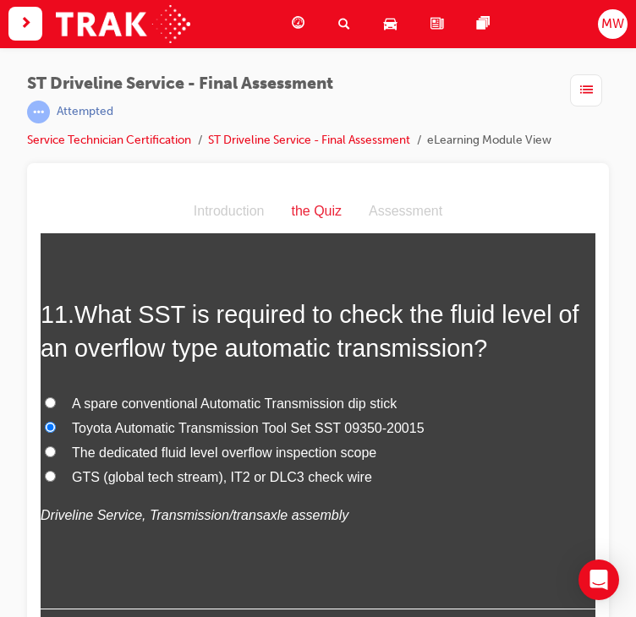
scroll to position [3978, 0]
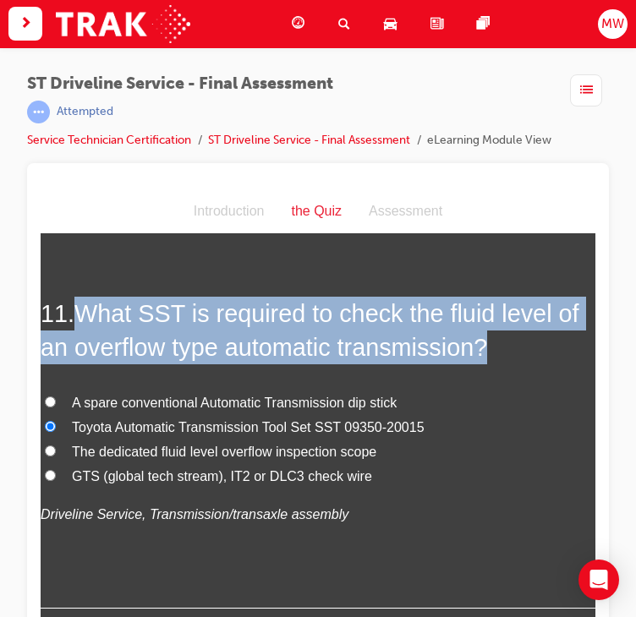
drag, startPoint x: 82, startPoint y: 347, endPoint x: 514, endPoint y: 383, distance: 433.6
click at [514, 365] on h2 "11 . What SST is required to check the fluid level of an overflow type automati…" at bounding box center [318, 331] width 555 height 68
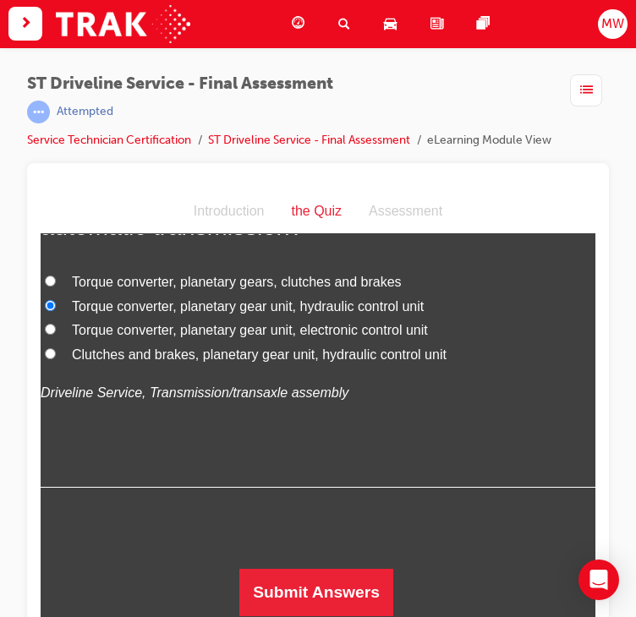
scroll to position [5641, 0]
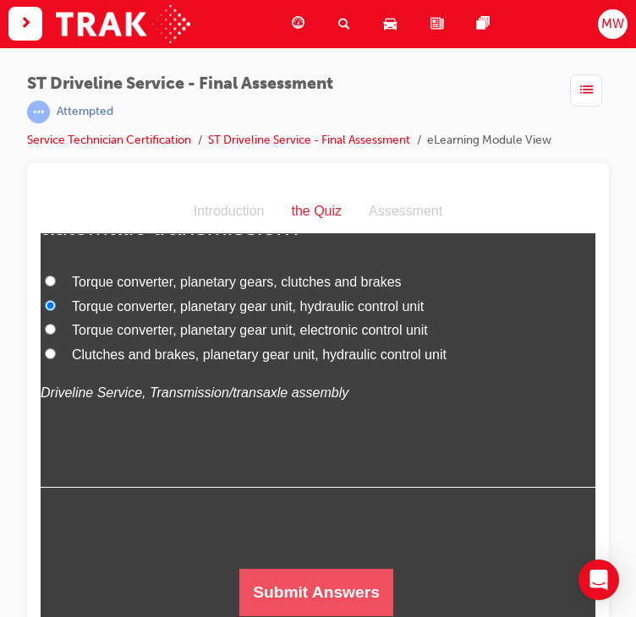
click at [335, 578] on button "Submit Answers" at bounding box center [316, 592] width 154 height 47
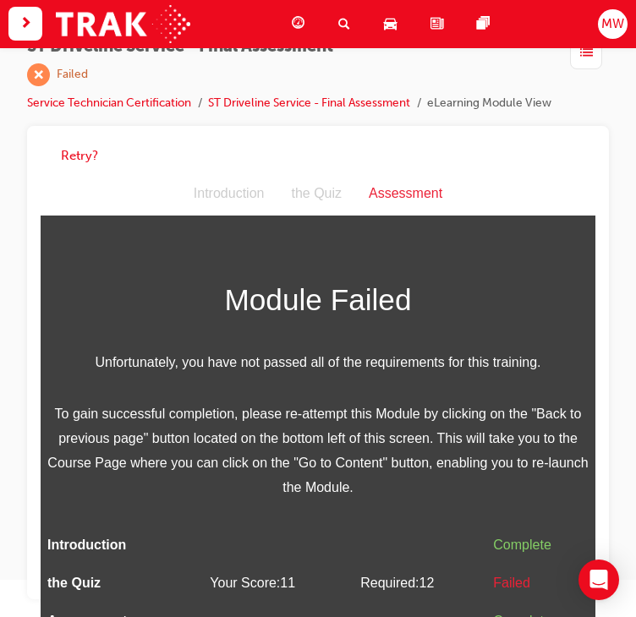
scroll to position [0, 0]
